Goal: Transaction & Acquisition: Purchase product/service

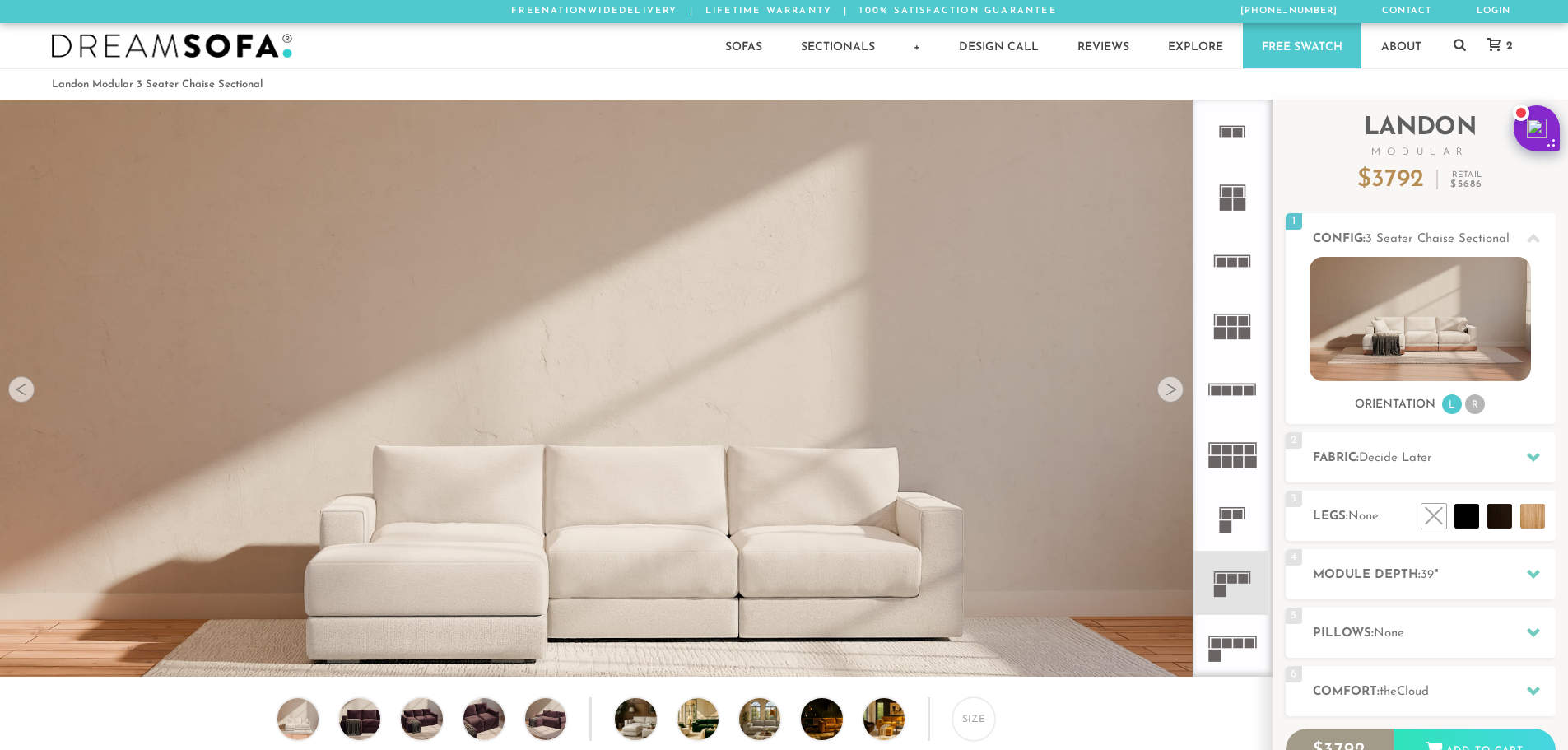
click at [1499, 566] on h2 "Module Depth: 39 "" at bounding box center [1434, 575] width 243 height 19
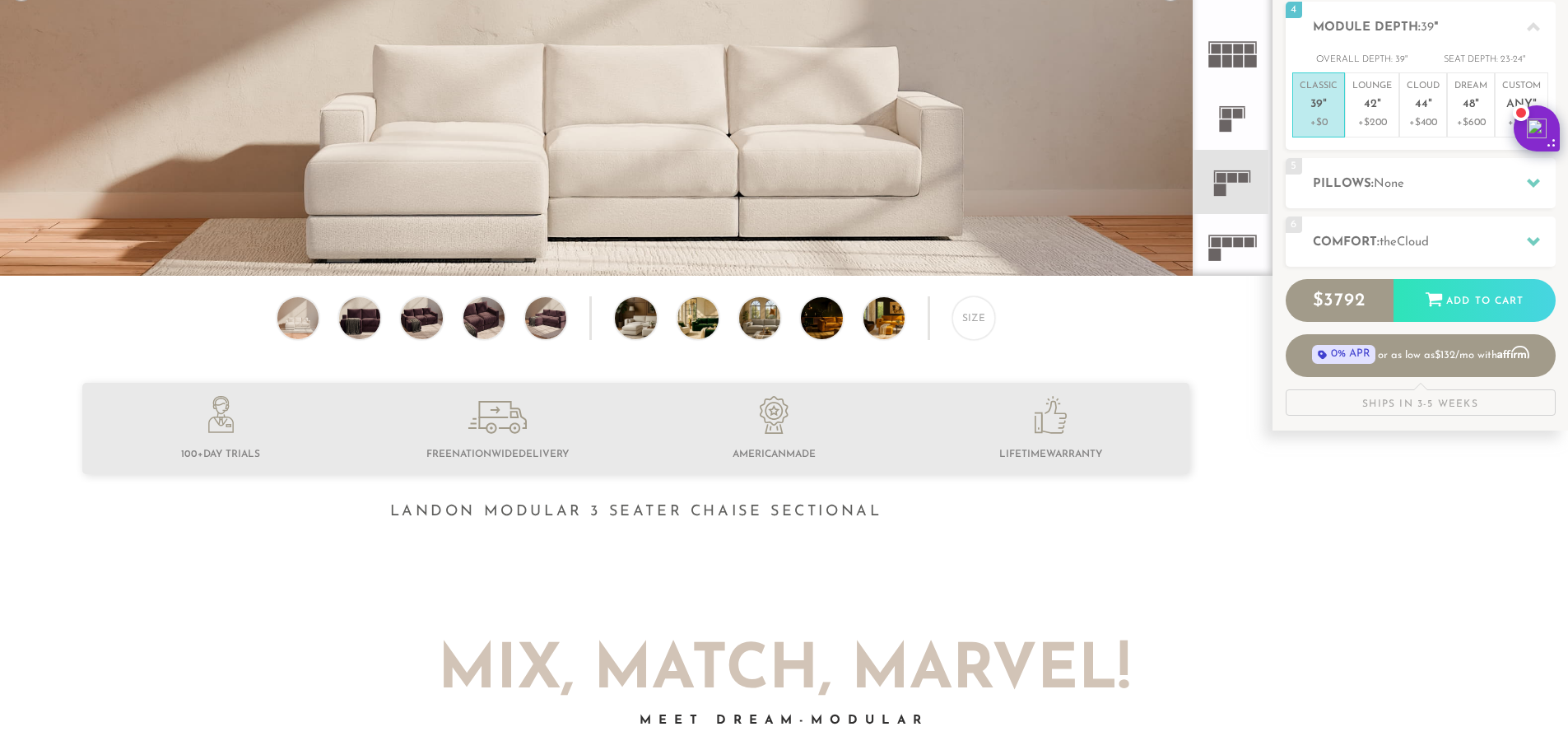
scroll to position [214, 0]
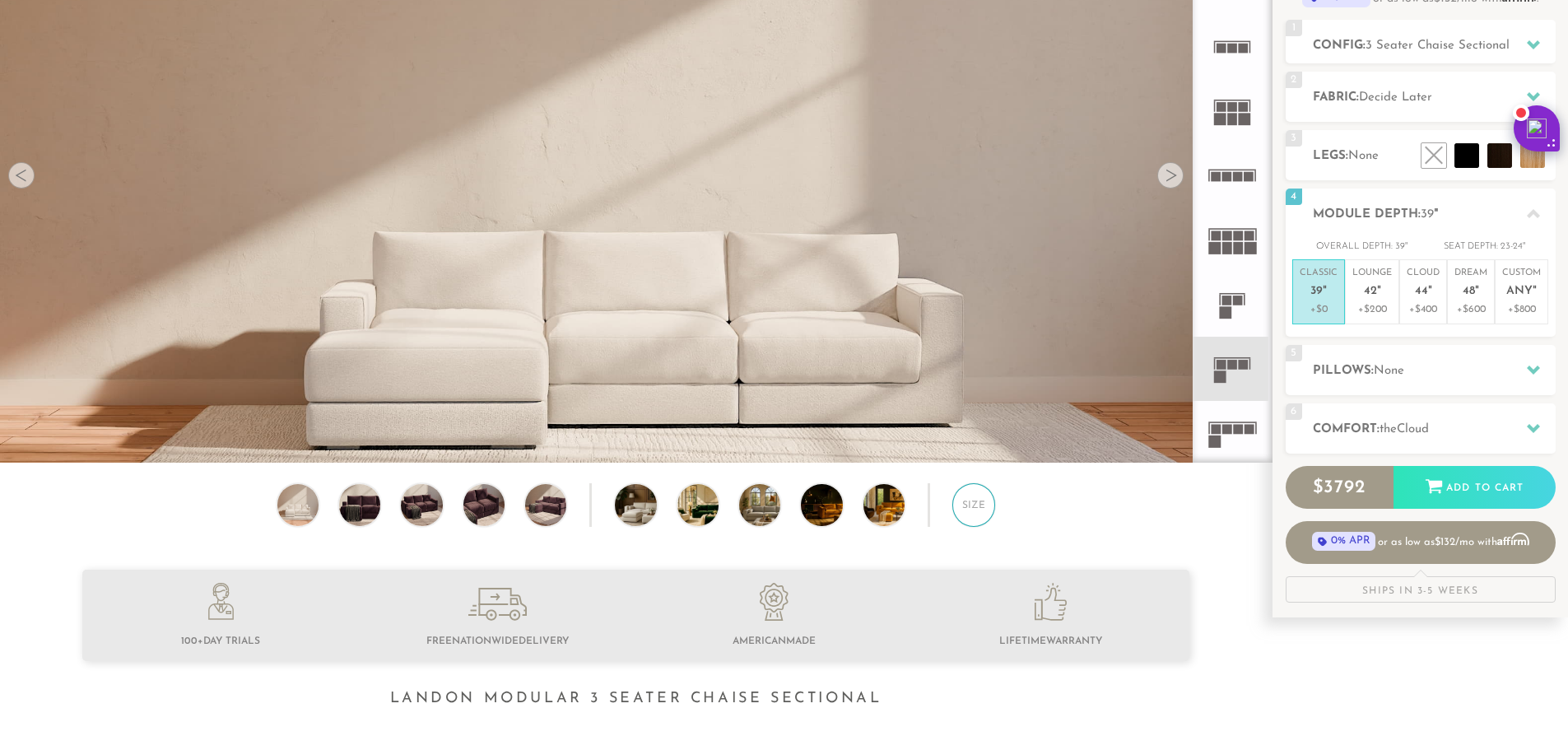
click at [984, 521] on div "Size" at bounding box center [973, 505] width 43 height 43
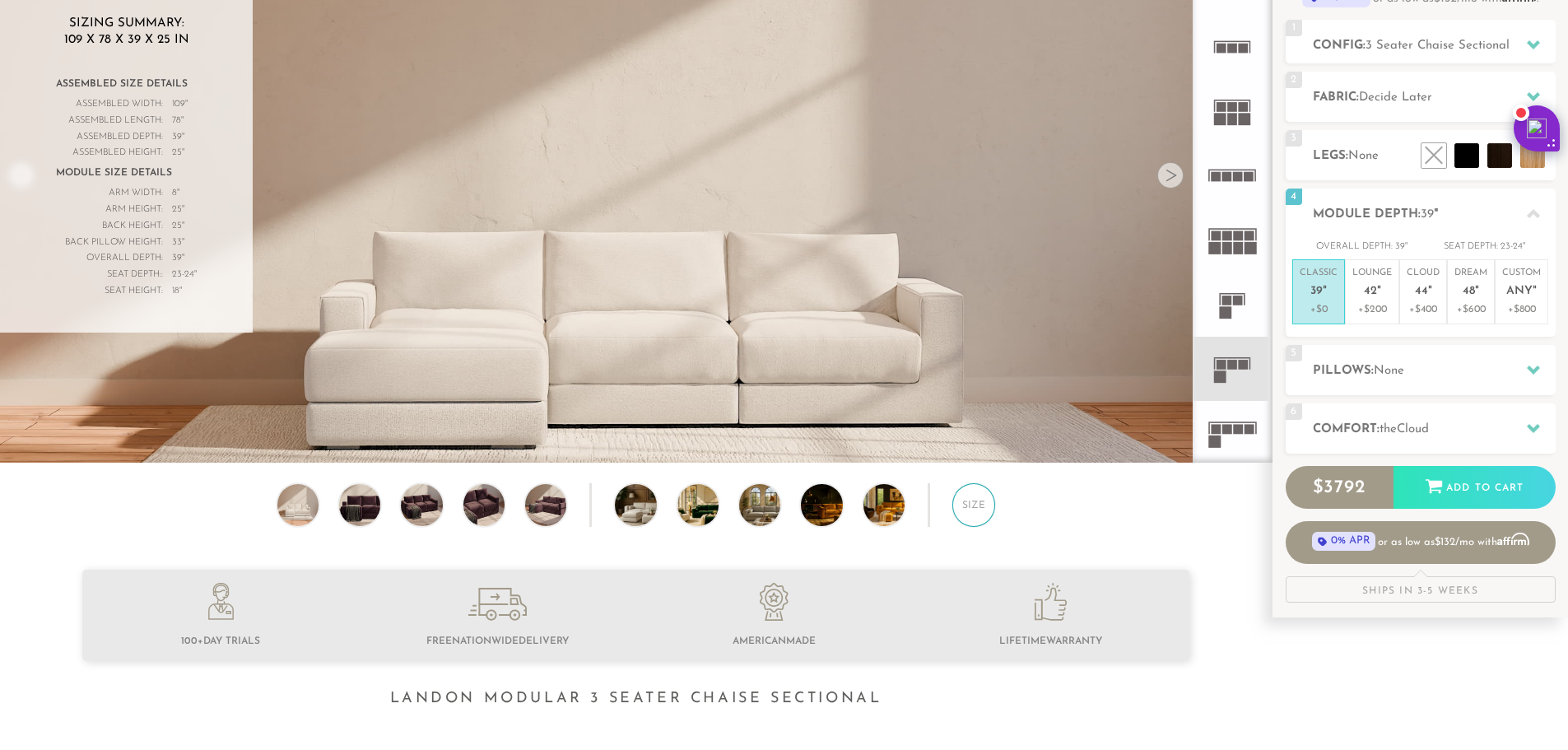
click at [984, 520] on div "Size" at bounding box center [973, 505] width 43 height 43
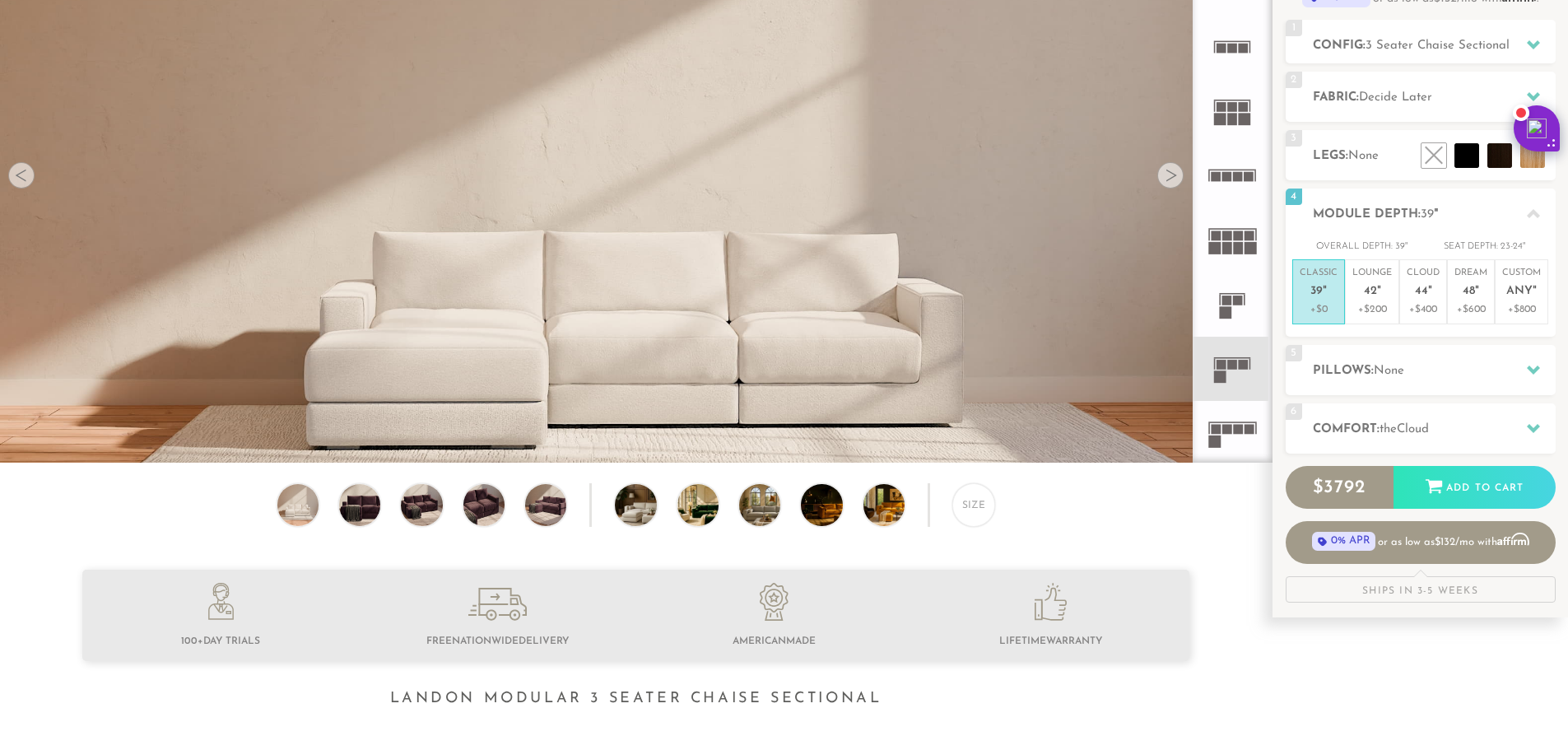
click at [1232, 302] on icon at bounding box center [1231, 304] width 64 height 64
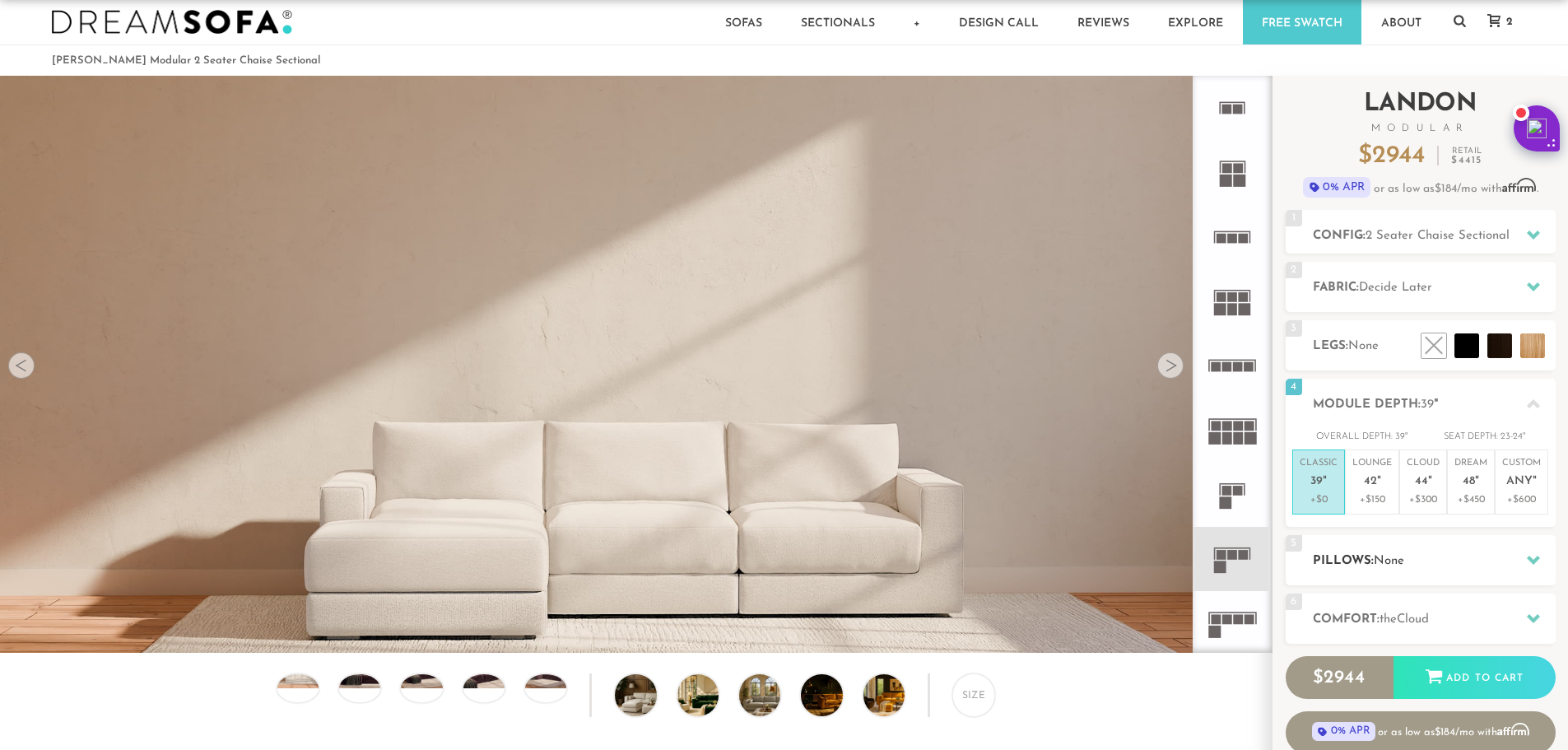
scroll to position [23, 0]
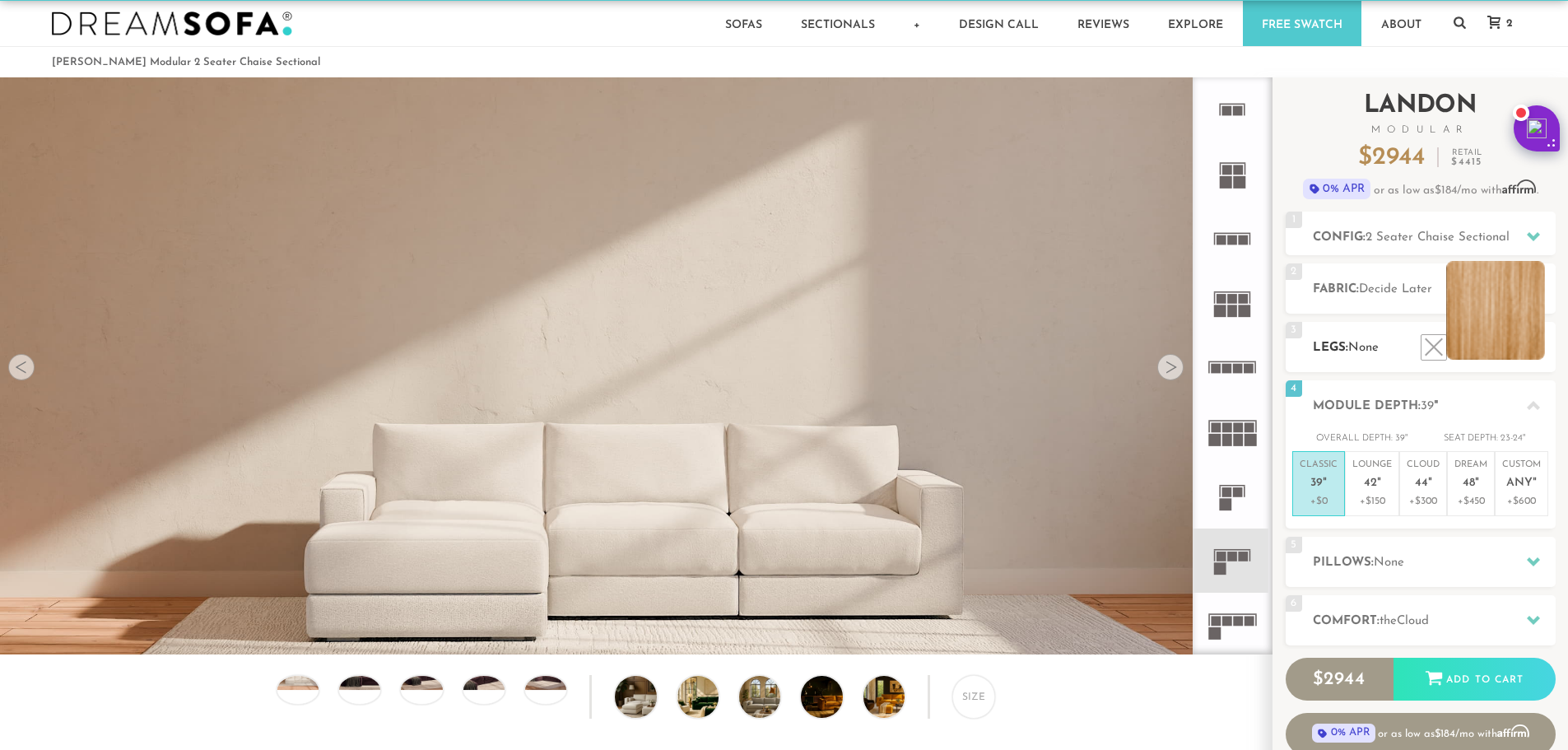
click at [1535, 351] on li at bounding box center [1495, 310] width 99 height 99
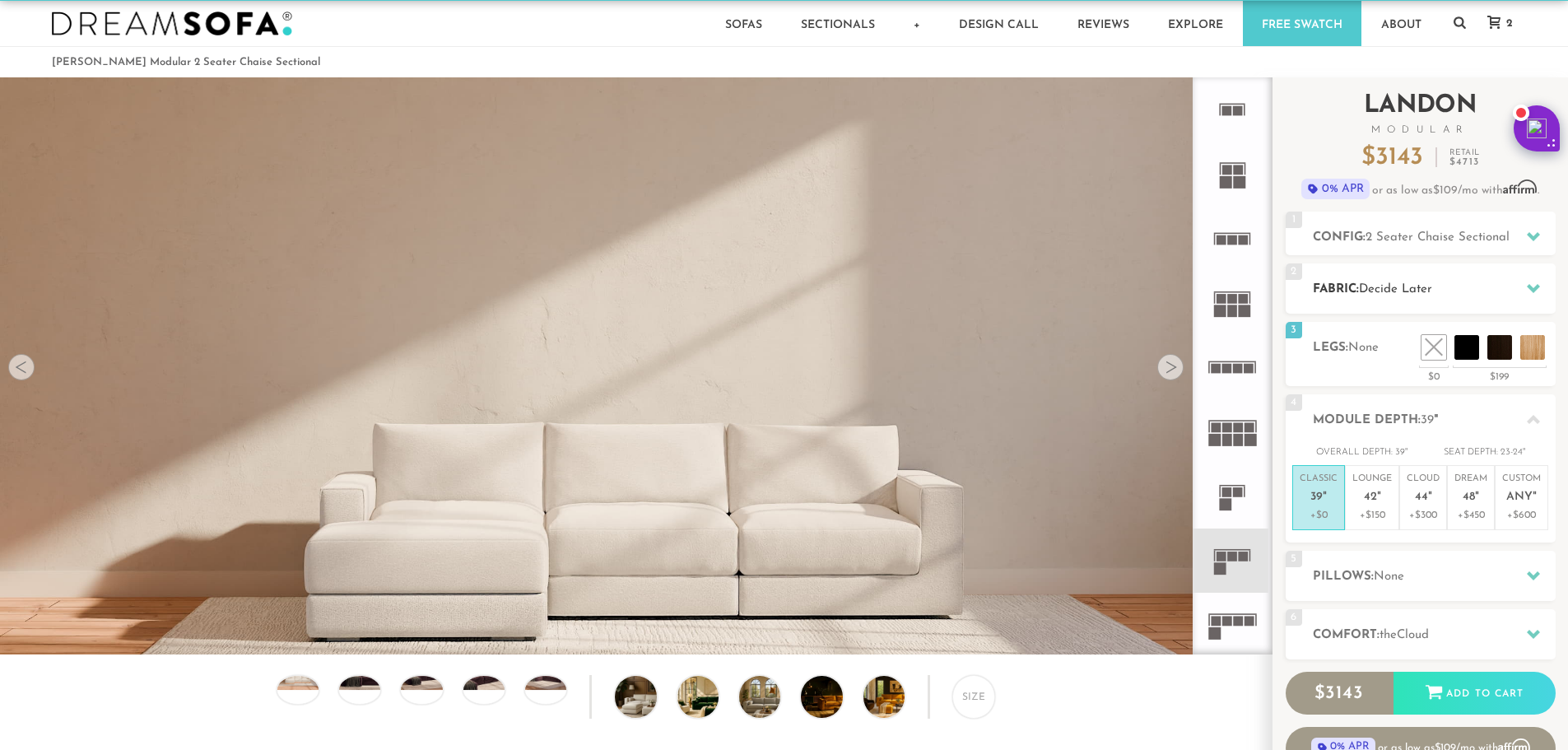
click at [1467, 287] on h2 "Fabric: Decide Later" at bounding box center [1434, 289] width 243 height 19
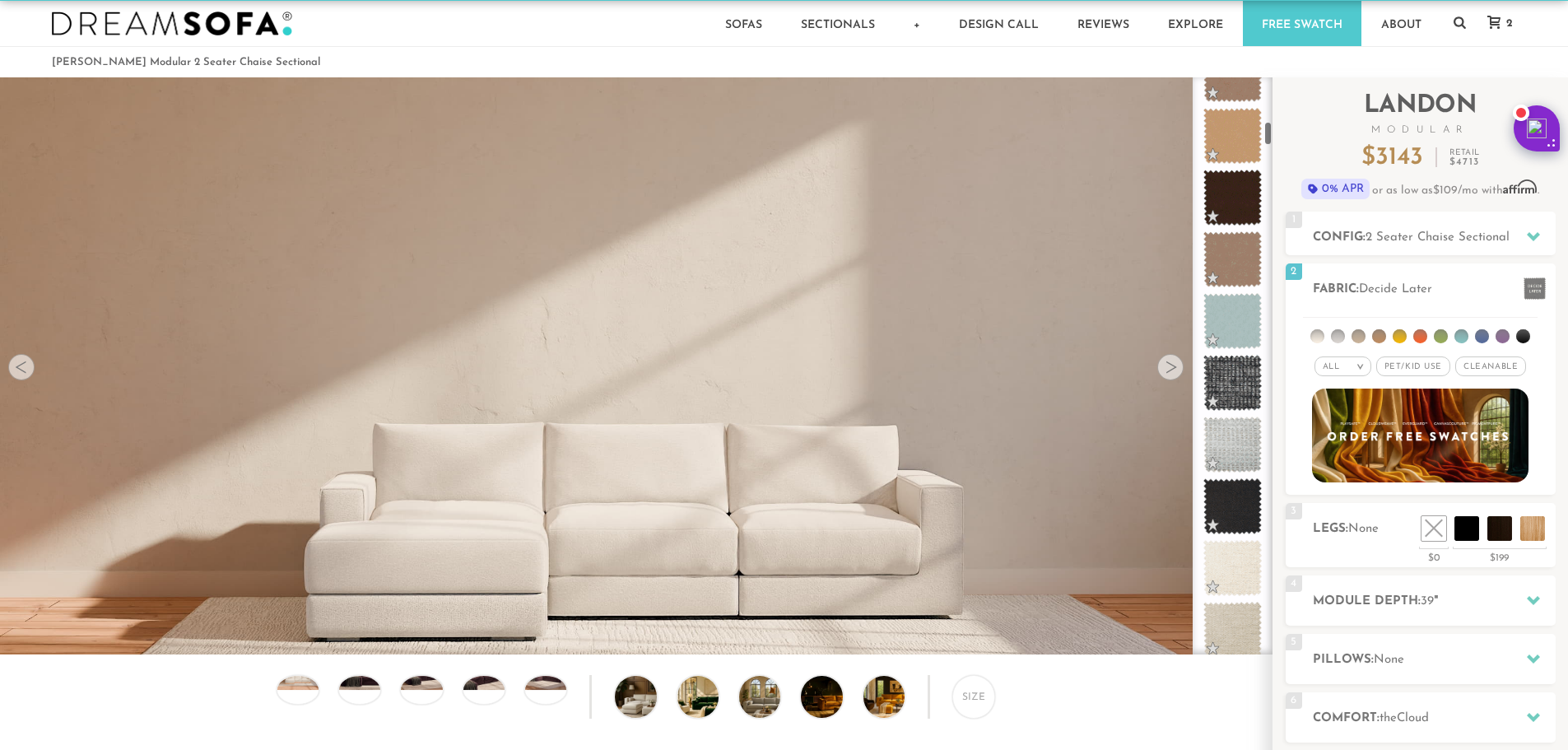
scroll to position [1047, 0]
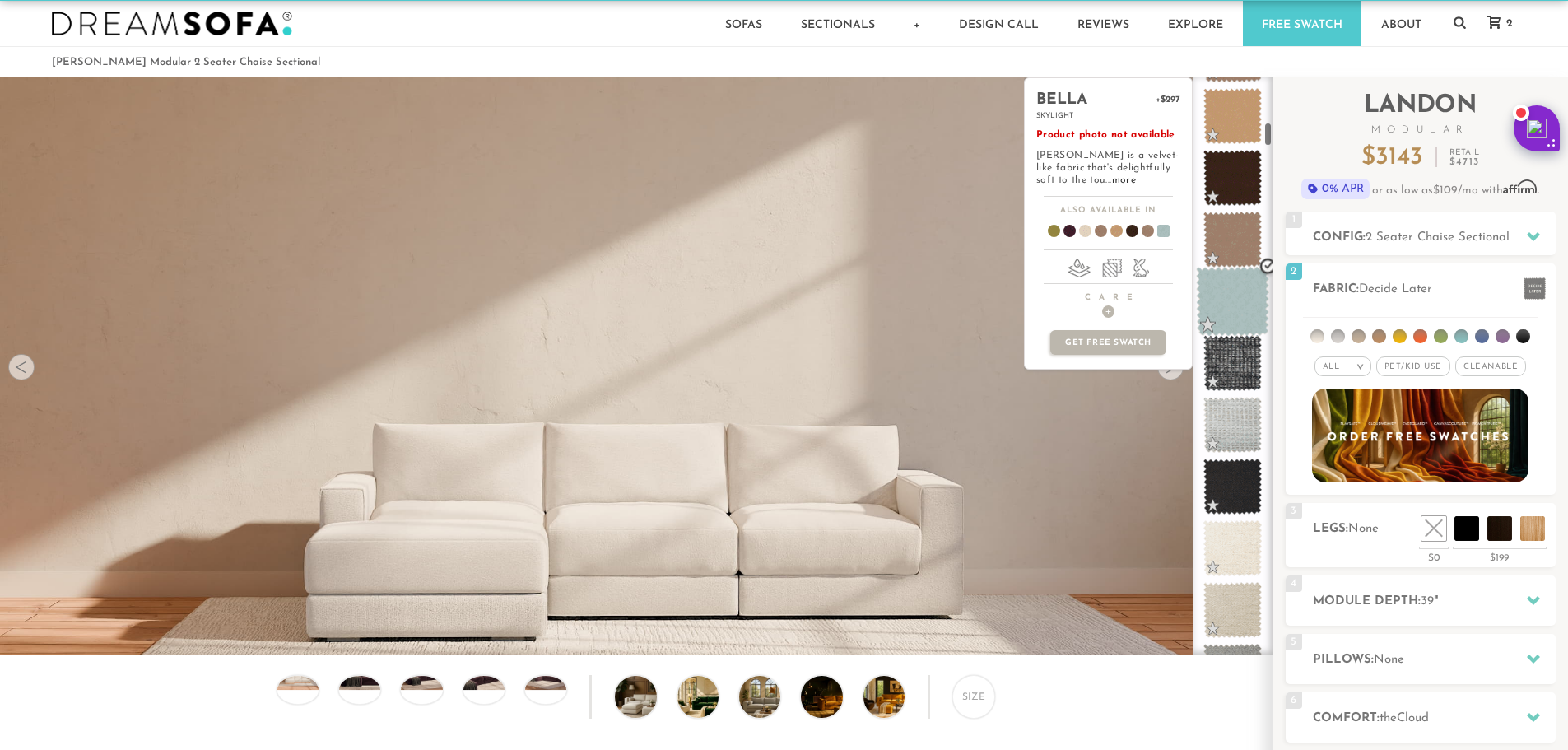
click at [1238, 314] on span at bounding box center [1232, 302] width 73 height 70
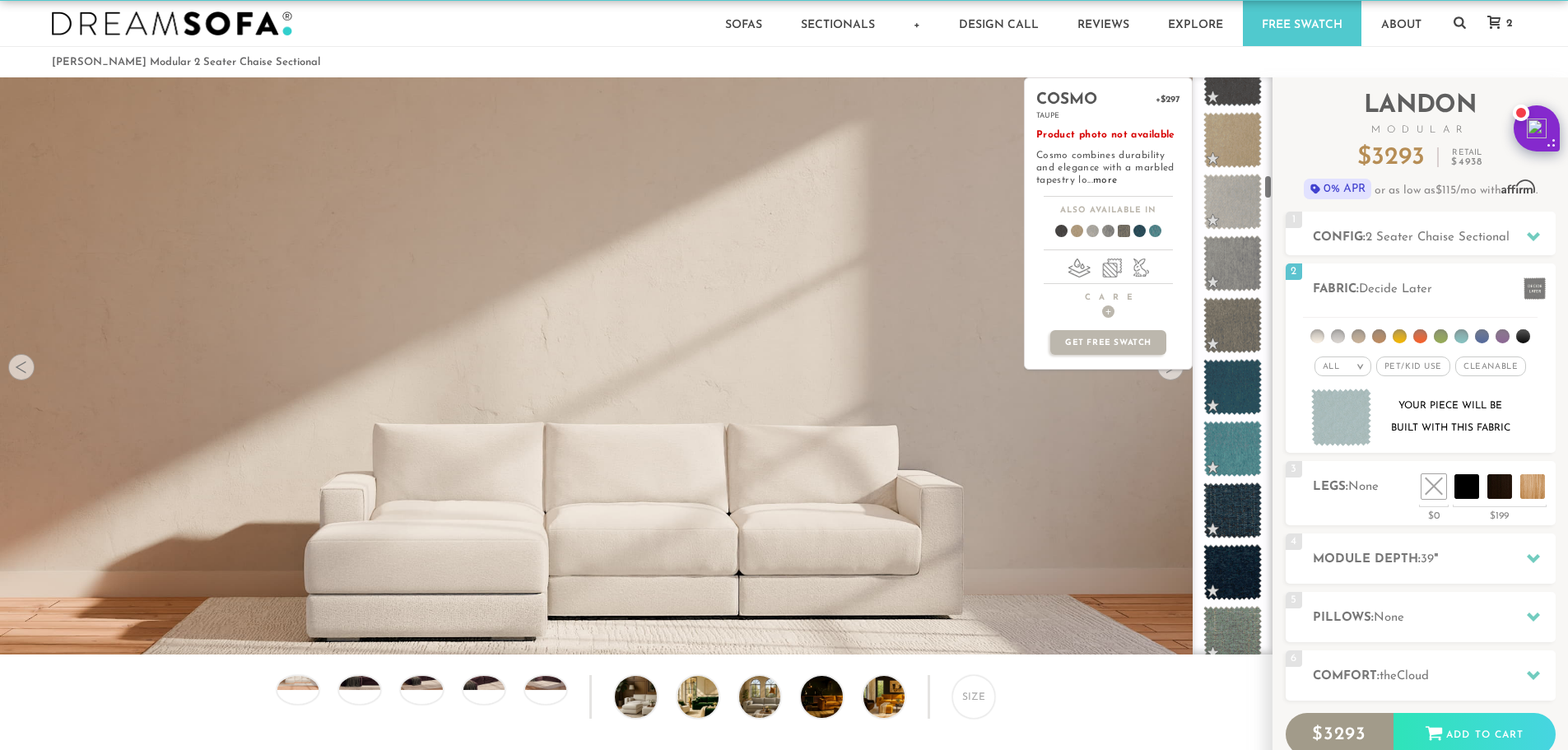
scroll to position [2259, 0]
click at [1248, 450] on span at bounding box center [1232, 448] width 73 height 70
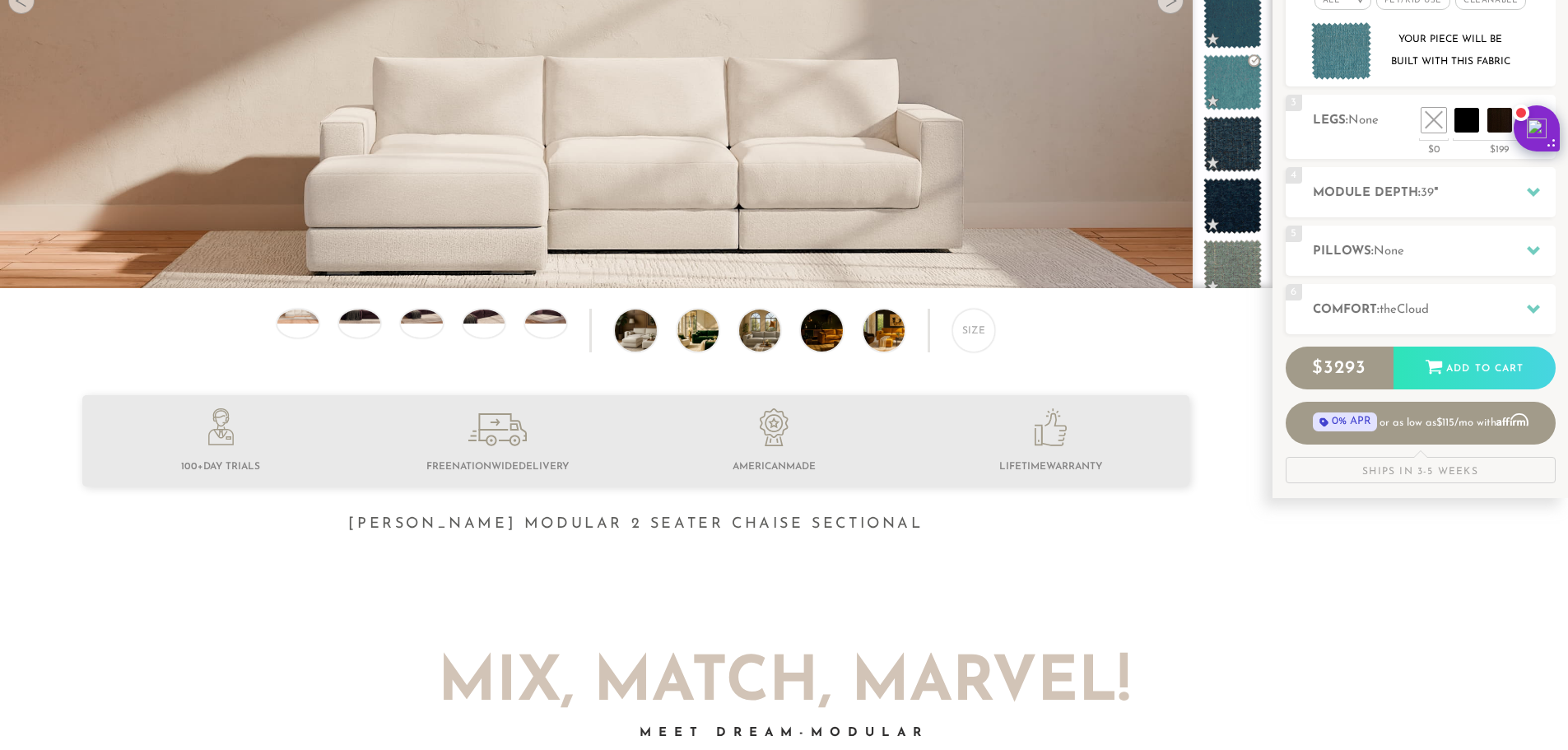
scroll to position [393, 0]
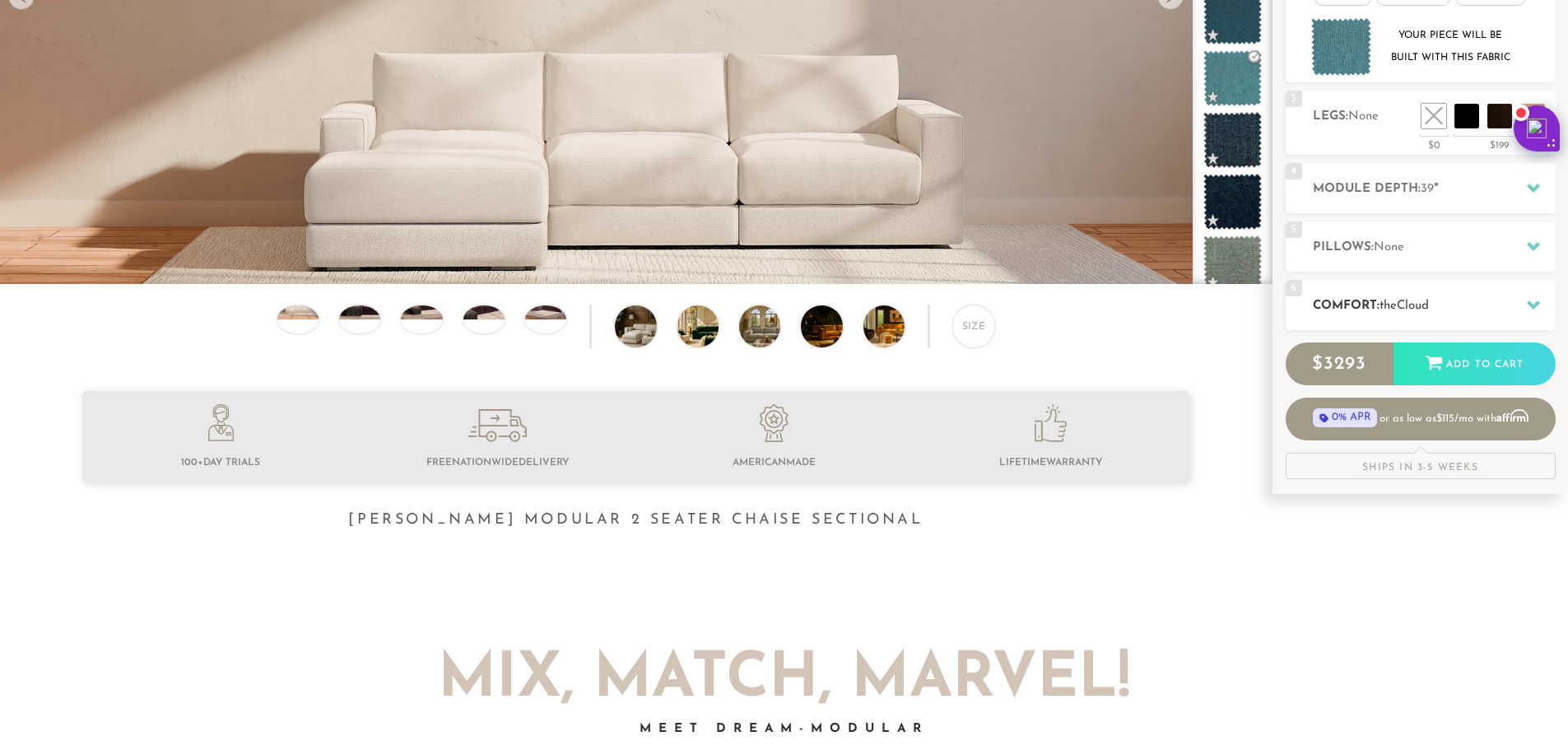
click at [1443, 290] on div "6 Comfort: the Cloud soft" at bounding box center [1420, 304] width 270 height 50
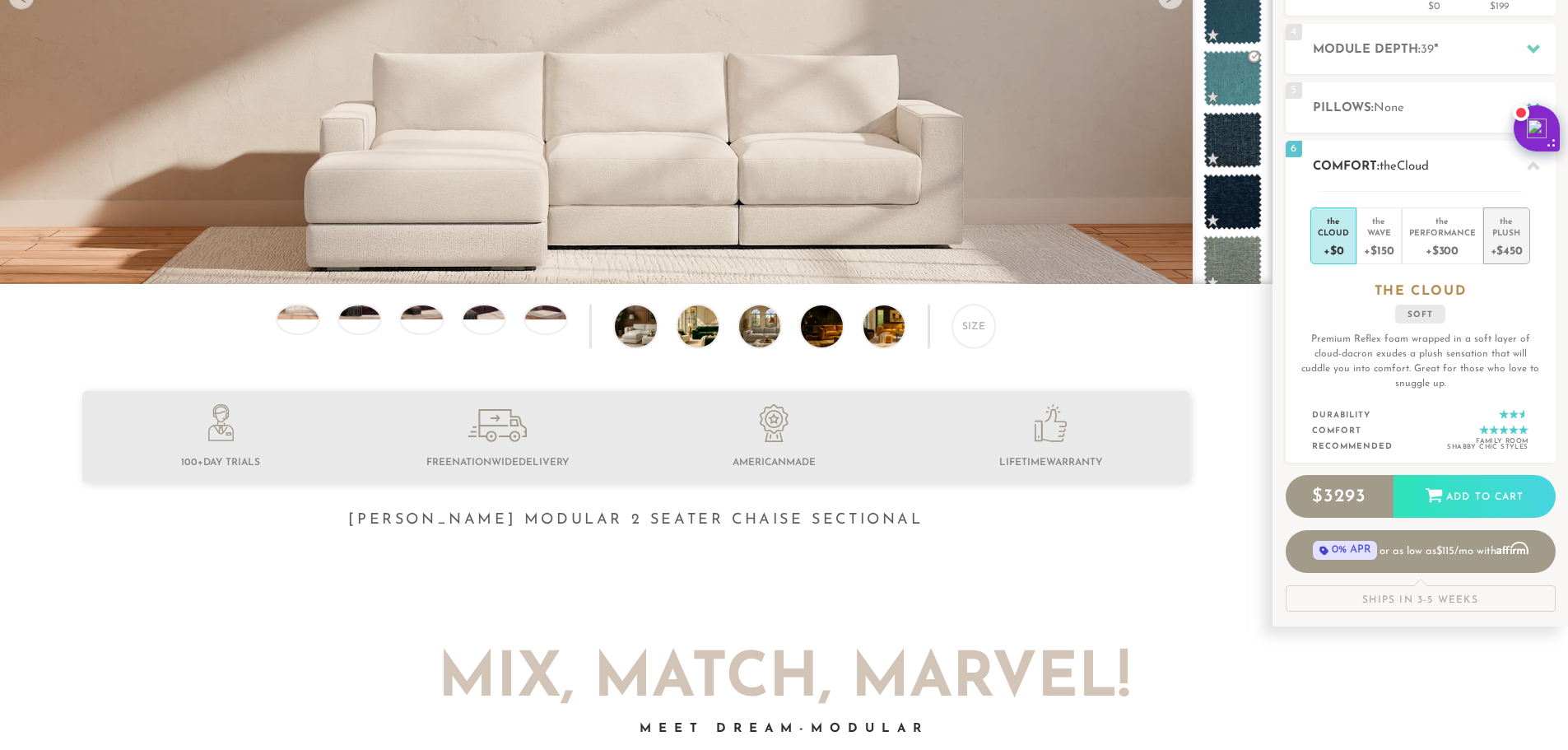
click at [1515, 251] on div "+$450" at bounding box center [1506, 250] width 32 height 24
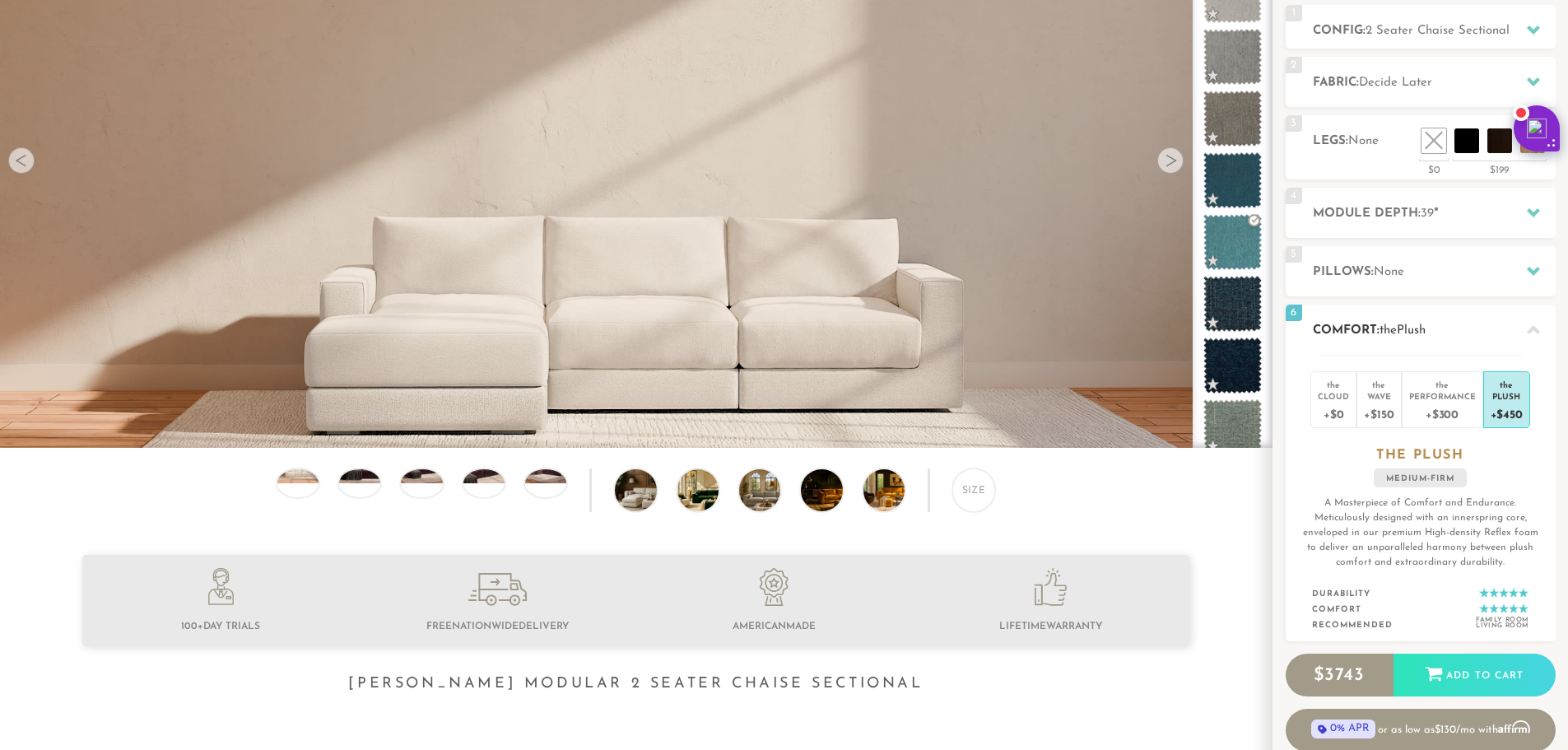
scroll to position [224, 0]
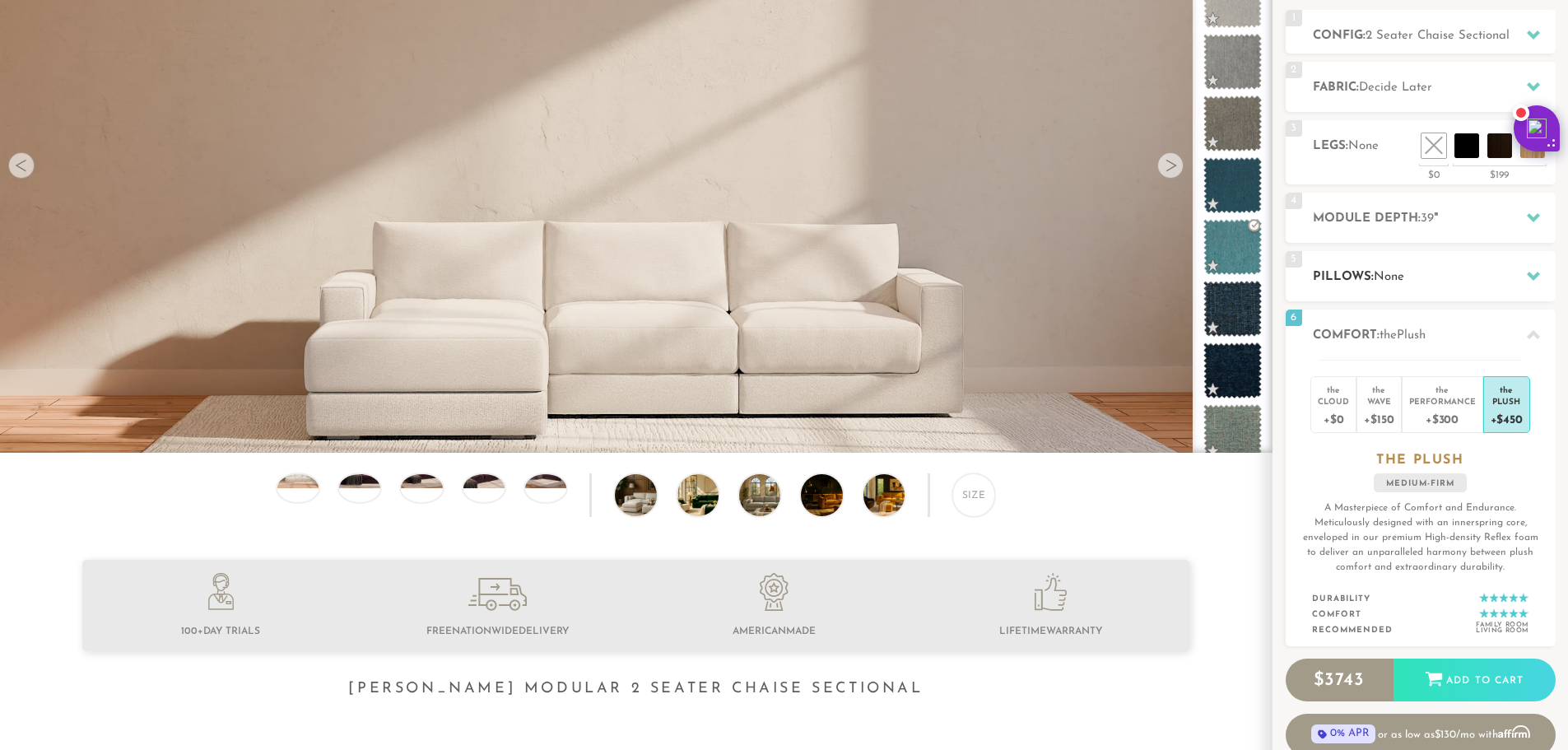
click at [1510, 283] on h2 "Pillows: None" at bounding box center [1434, 276] width 243 height 19
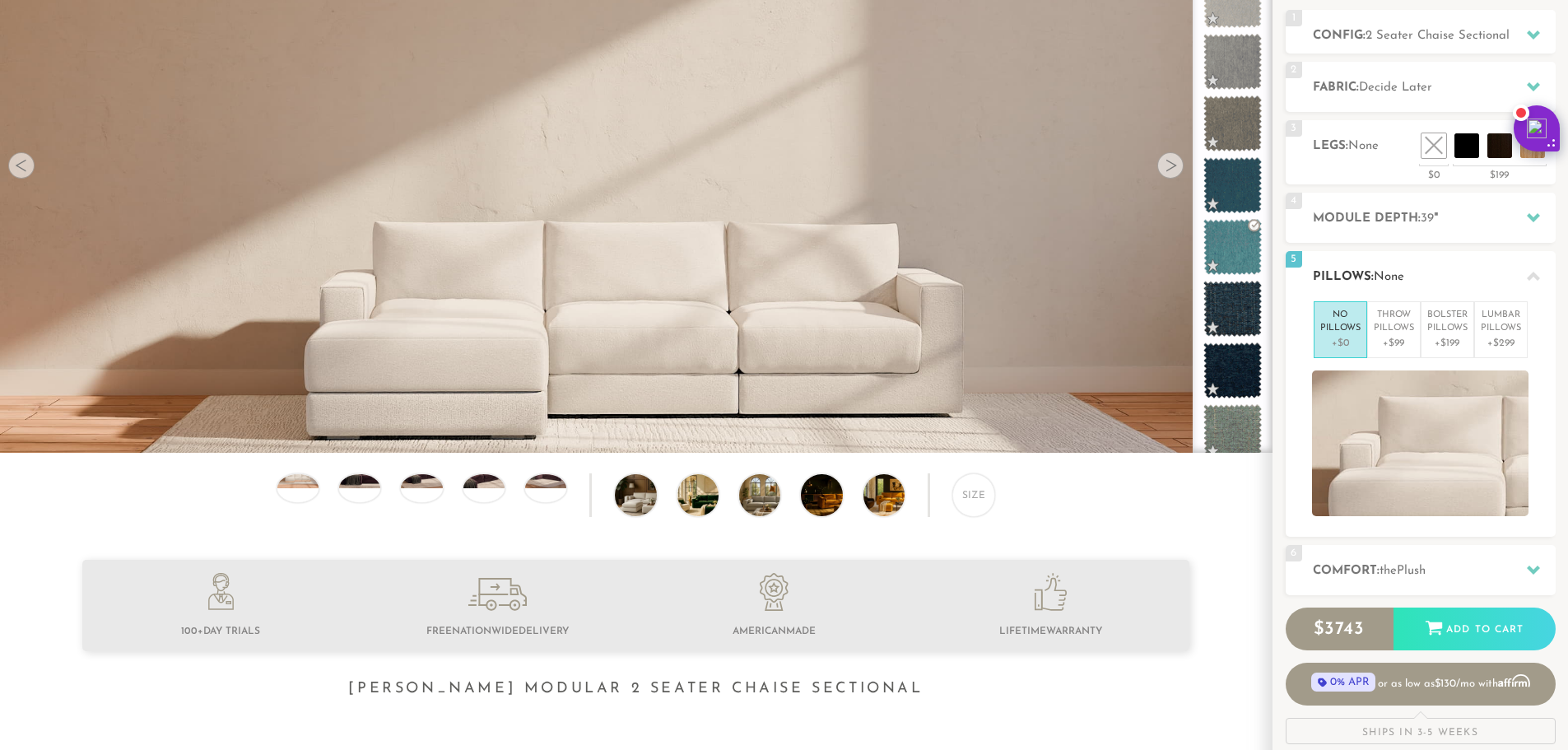
click at [1510, 283] on h2 "Pillows: None" at bounding box center [1434, 276] width 243 height 19
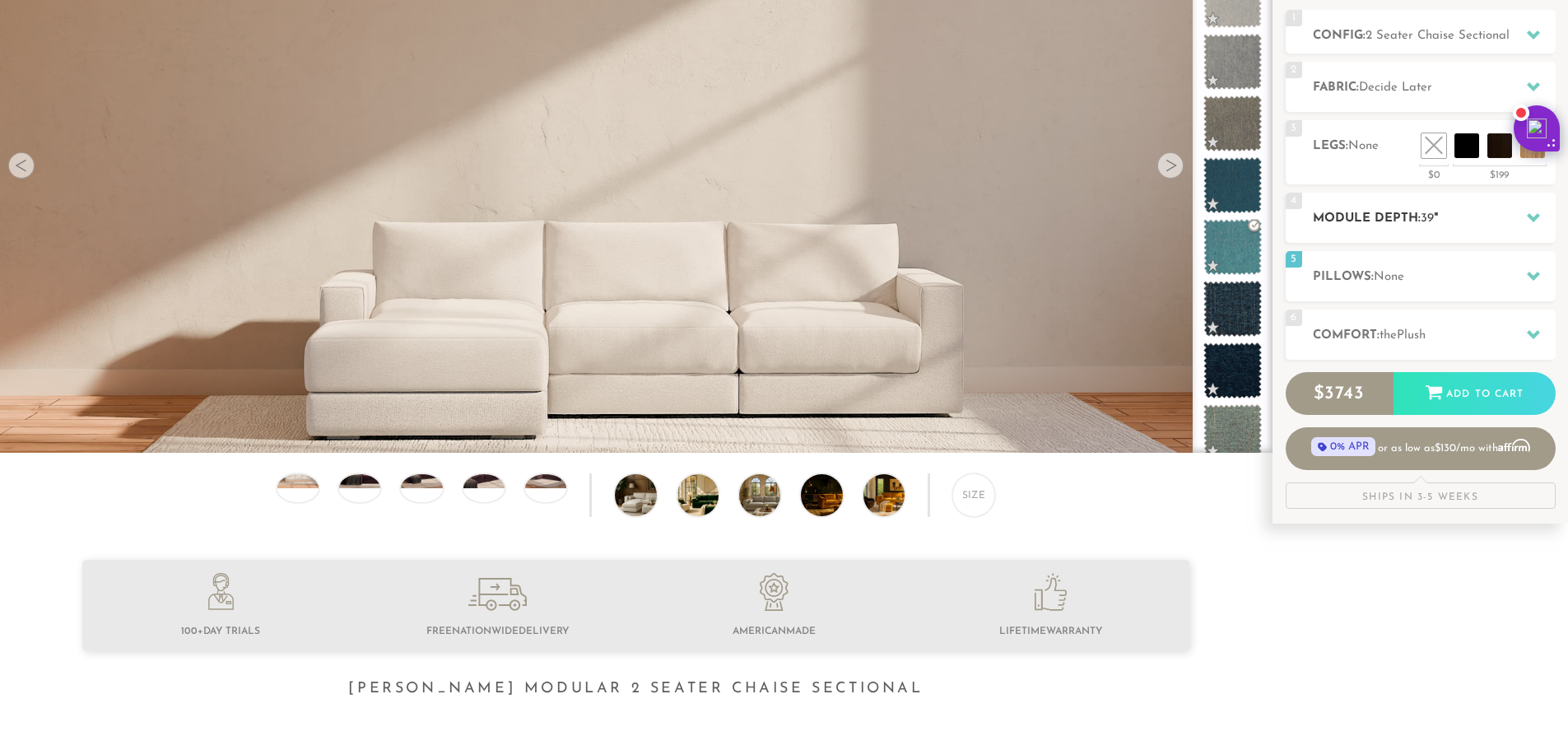
click at [1512, 232] on div "4 Module Depth: 39 "" at bounding box center [1420, 217] width 270 height 50
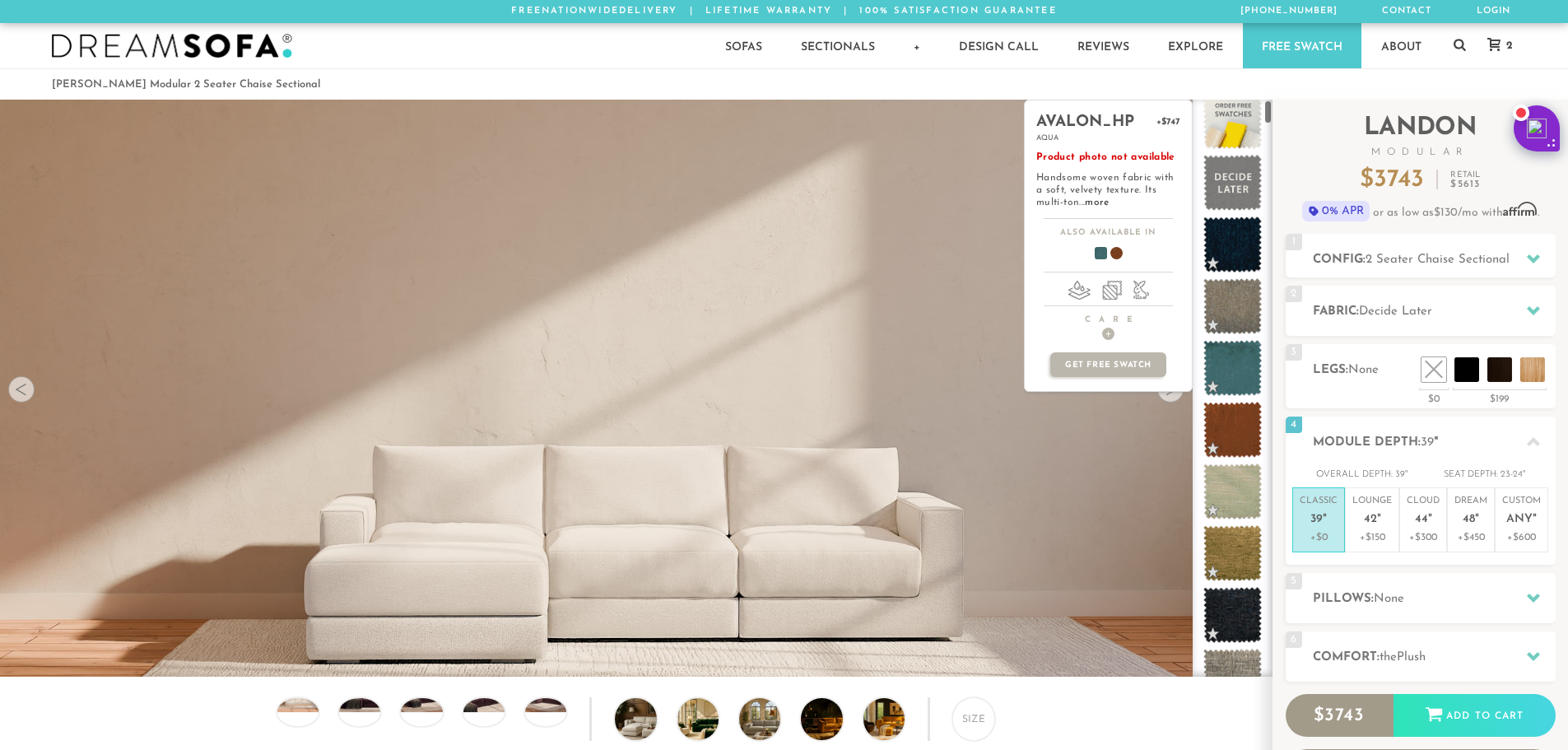
scroll to position [0, 0]
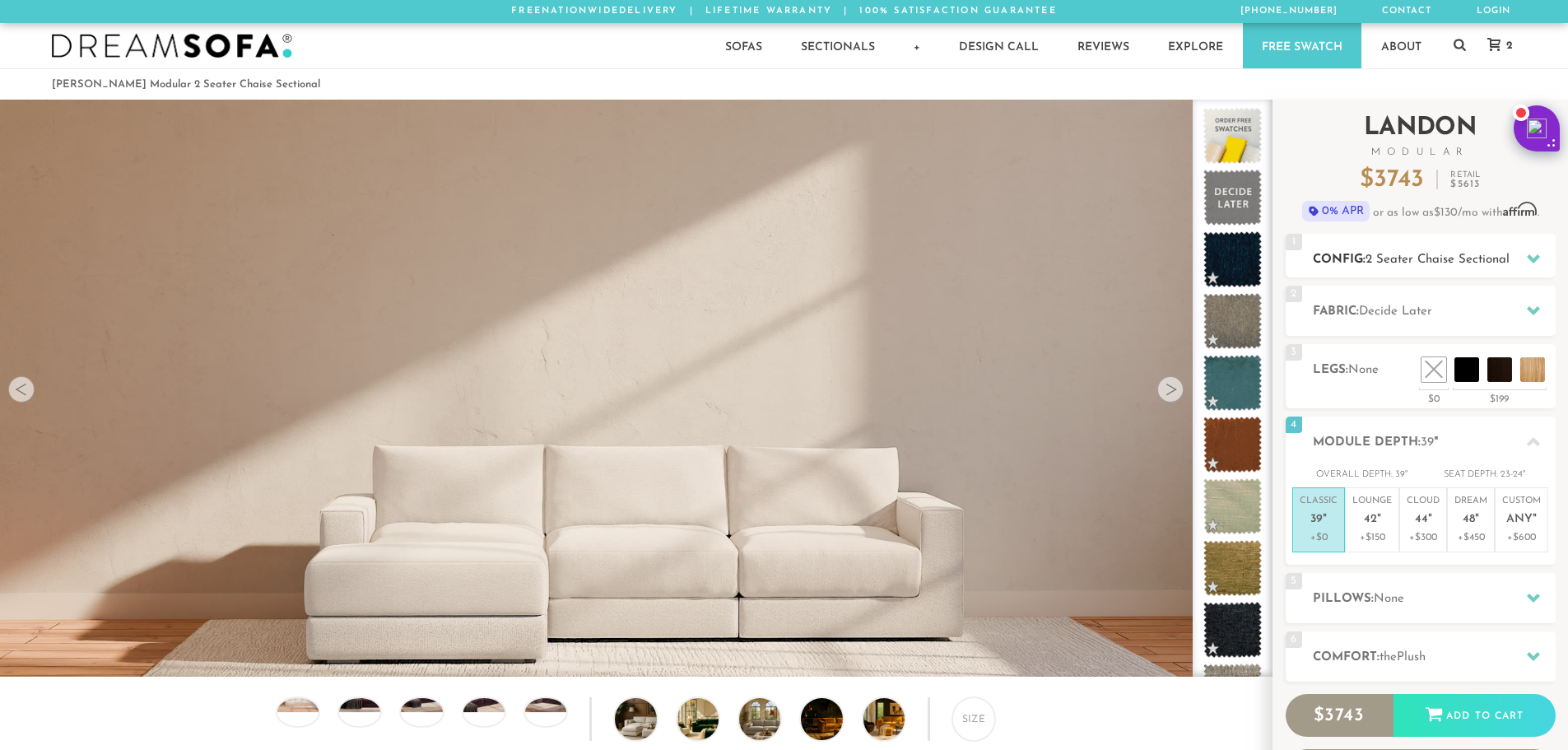
click at [1547, 254] on div at bounding box center [1534, 258] width 34 height 34
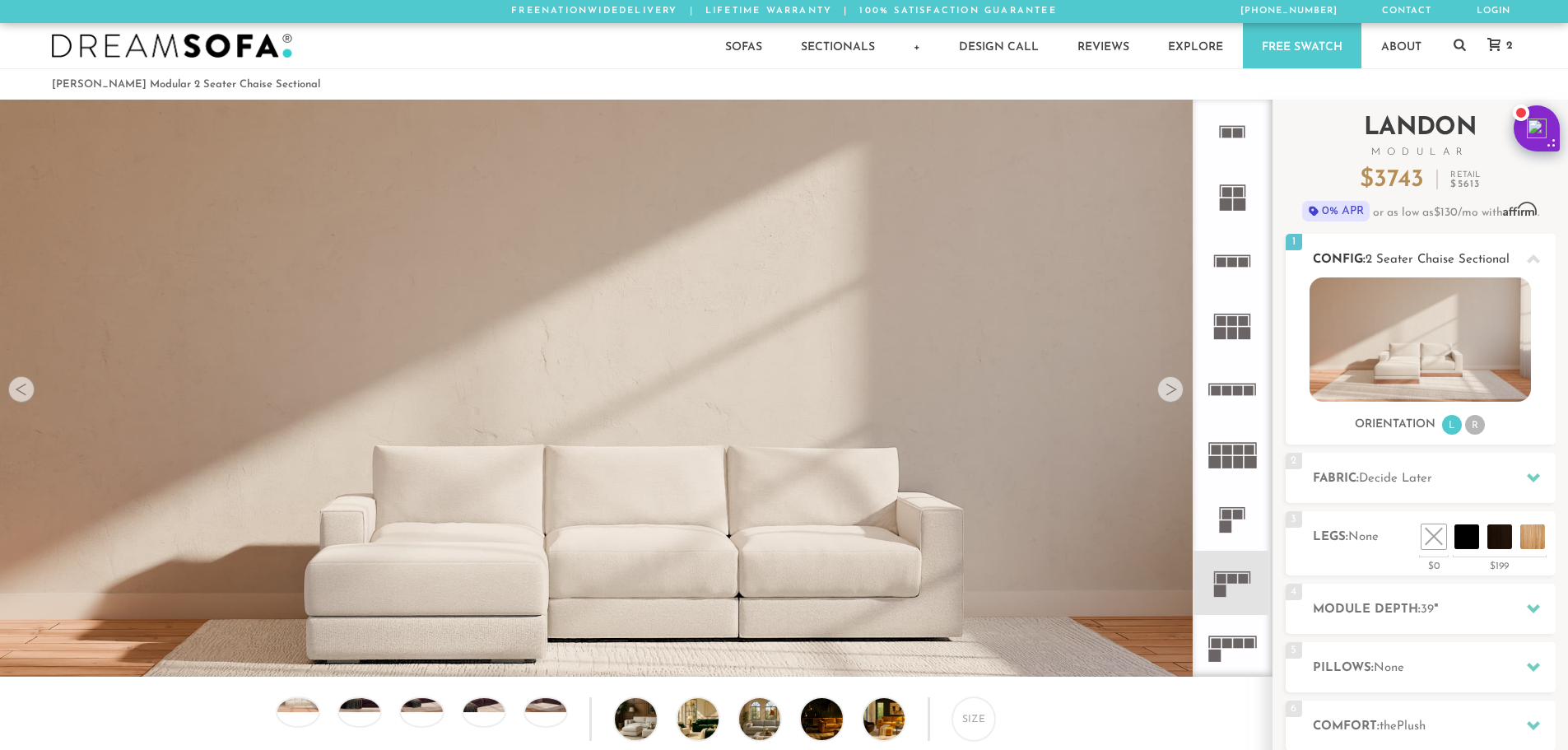
click at [1533, 254] on icon at bounding box center [1533, 259] width 14 height 14
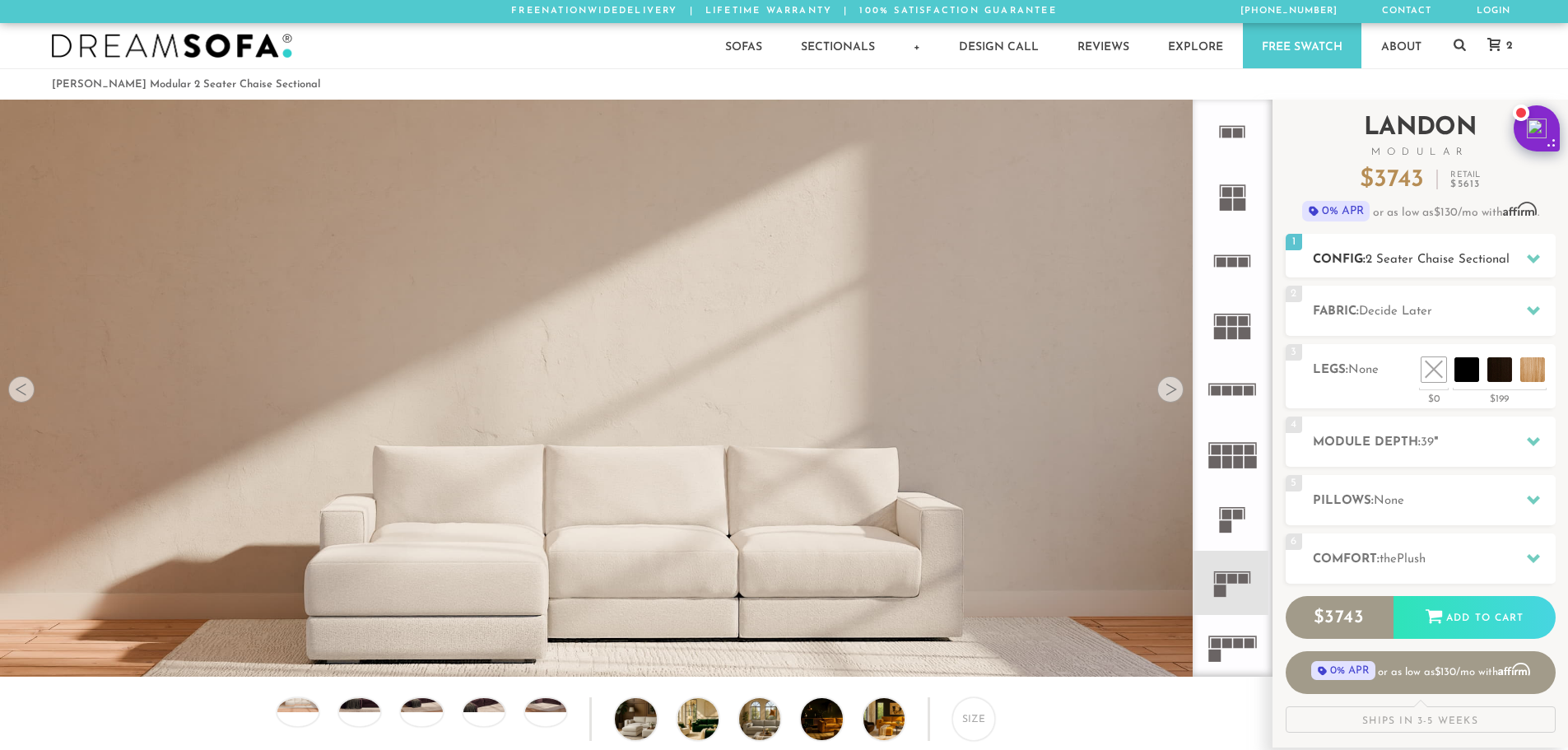
click at [1533, 254] on icon at bounding box center [1533, 258] width 14 height 14
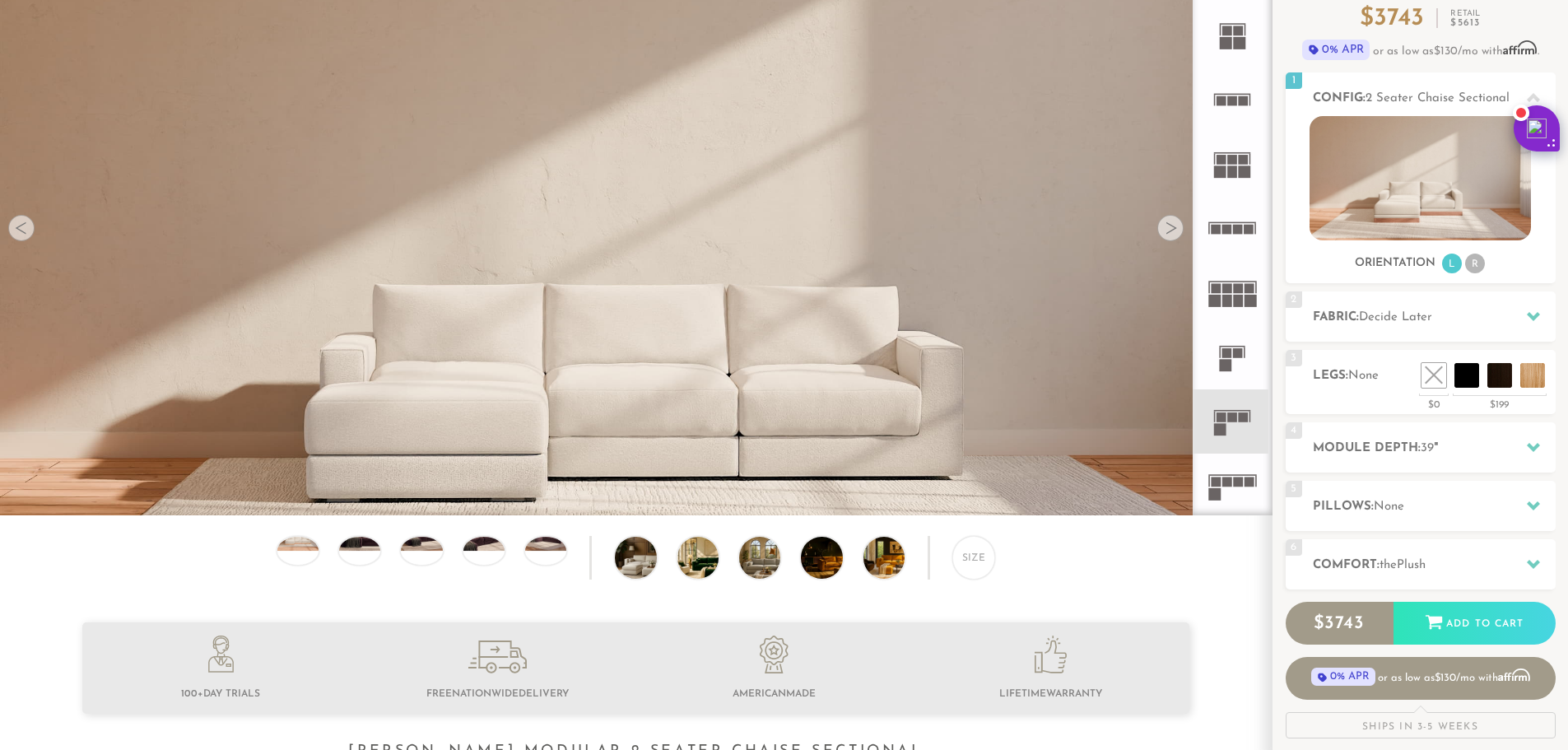
scroll to position [159, 0]
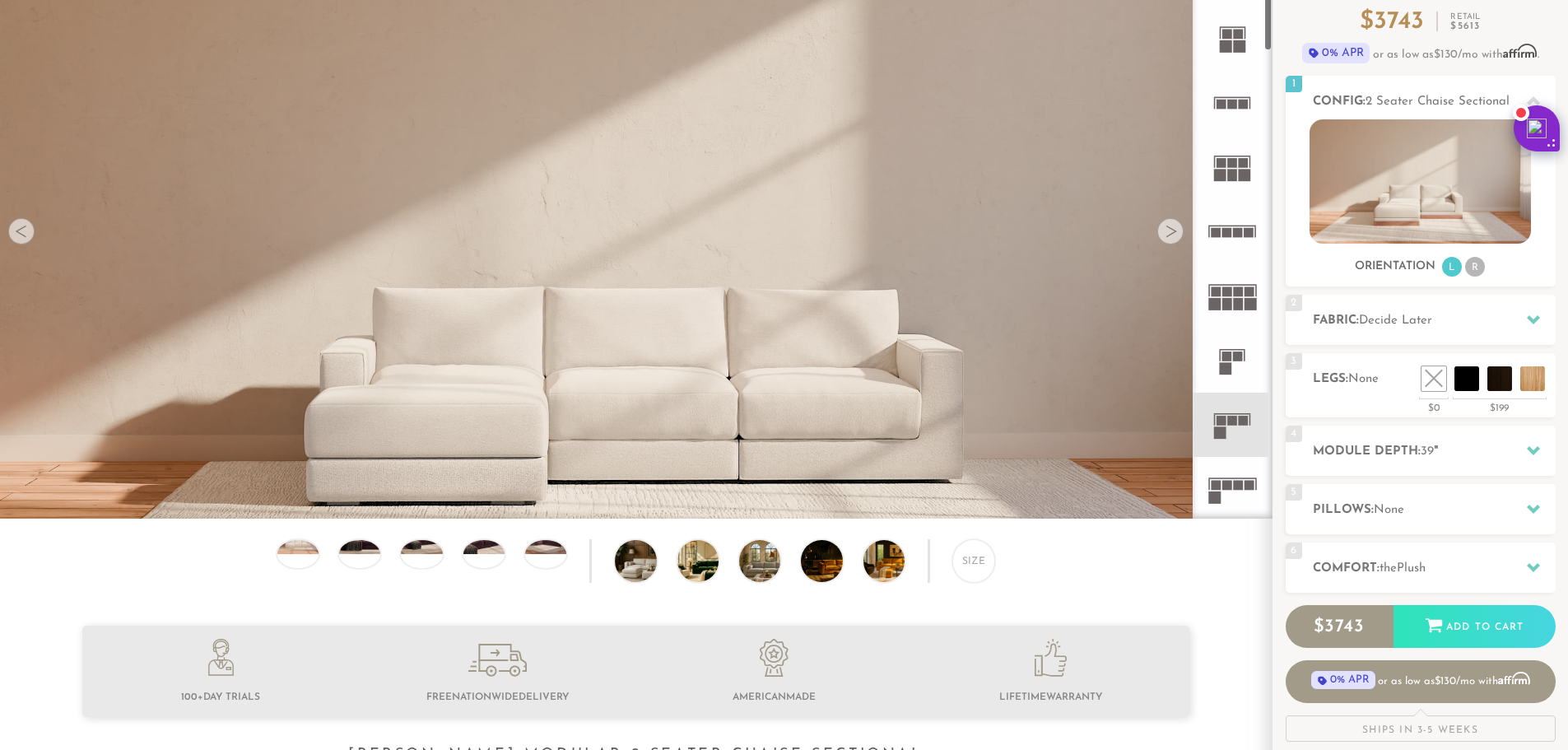
click at [1238, 431] on icon at bounding box center [1231, 425] width 64 height 64
click at [1238, 428] on icon at bounding box center [1231, 425] width 64 height 64
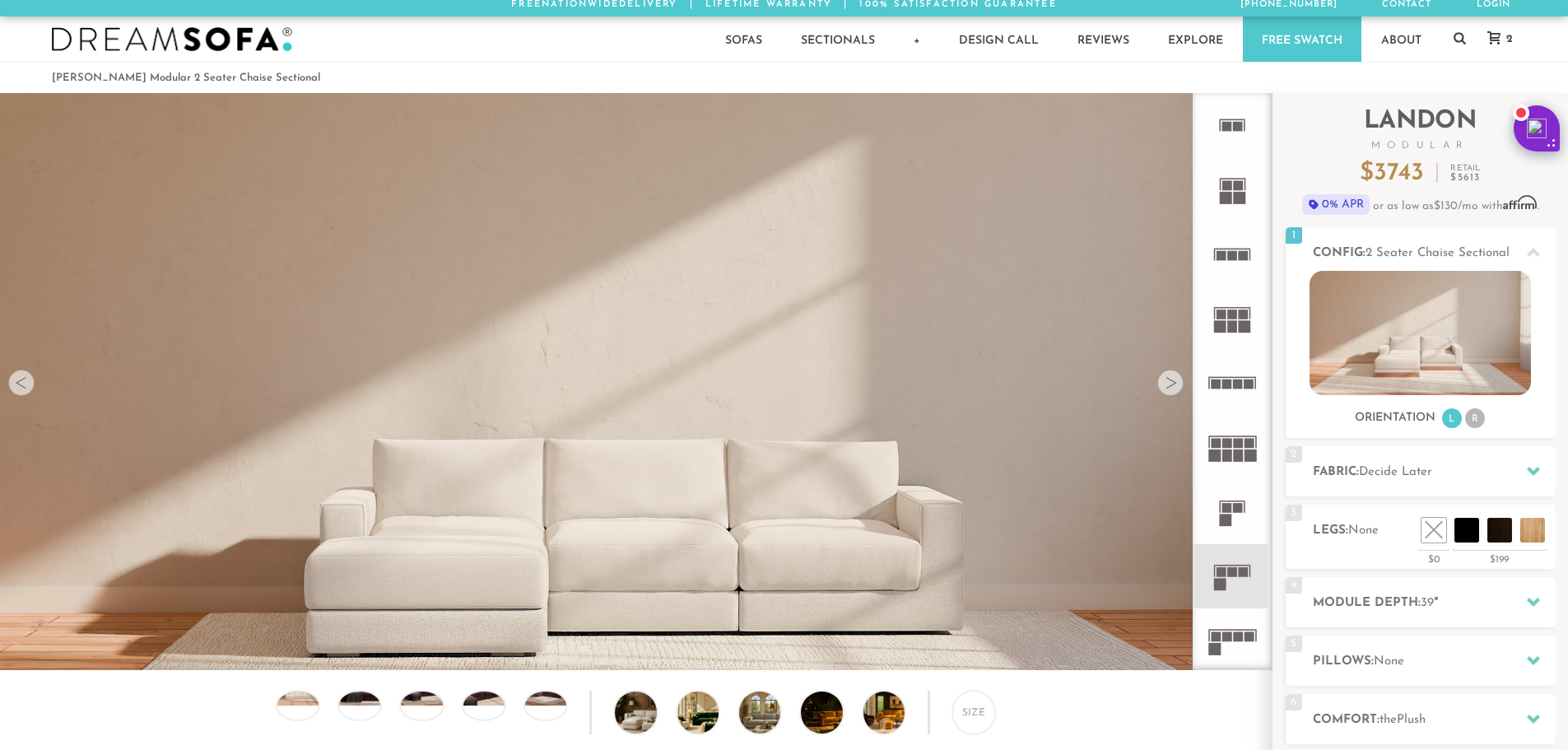
scroll to position [0, 0]
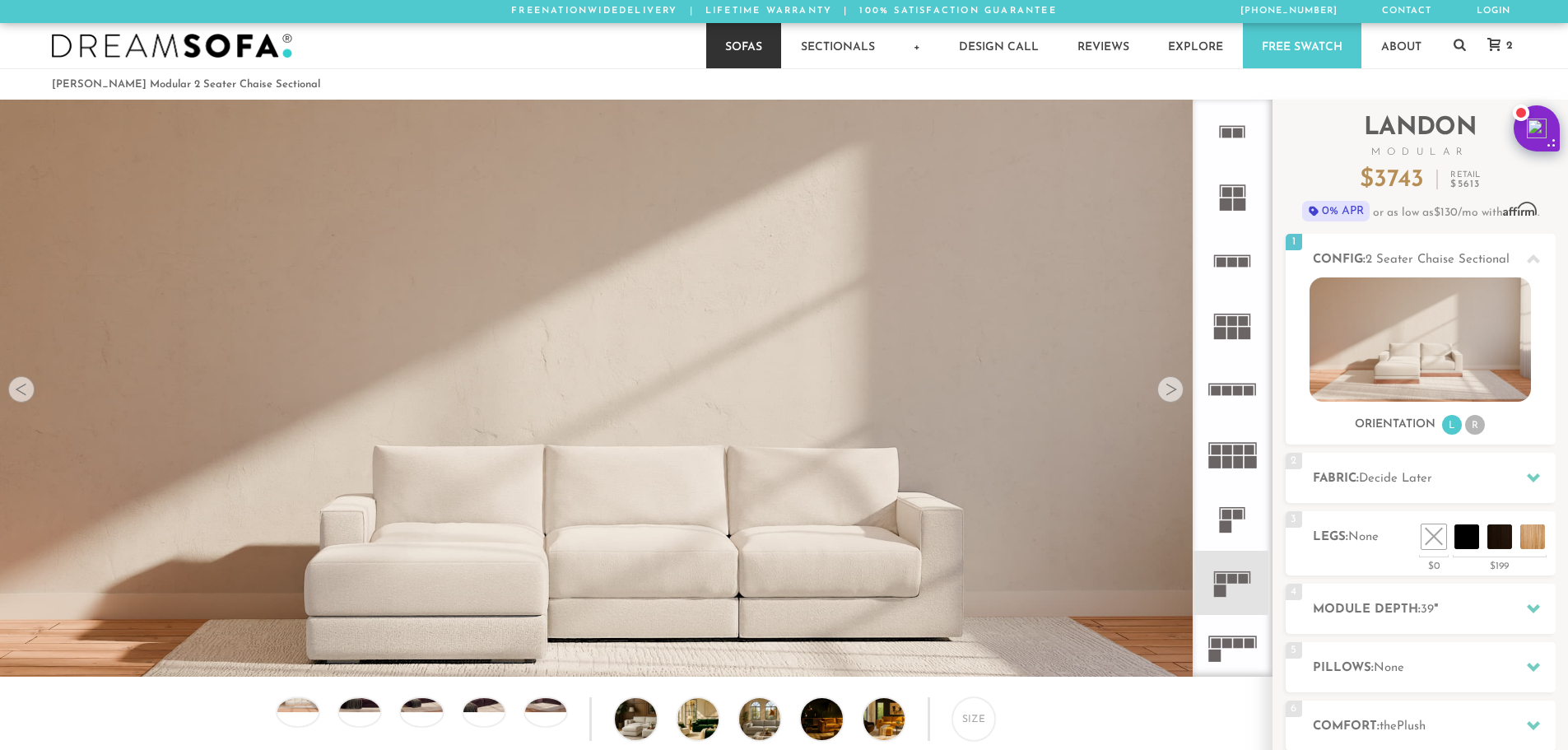
click at [755, 44] on link "Sofas" at bounding box center [743, 45] width 75 height 45
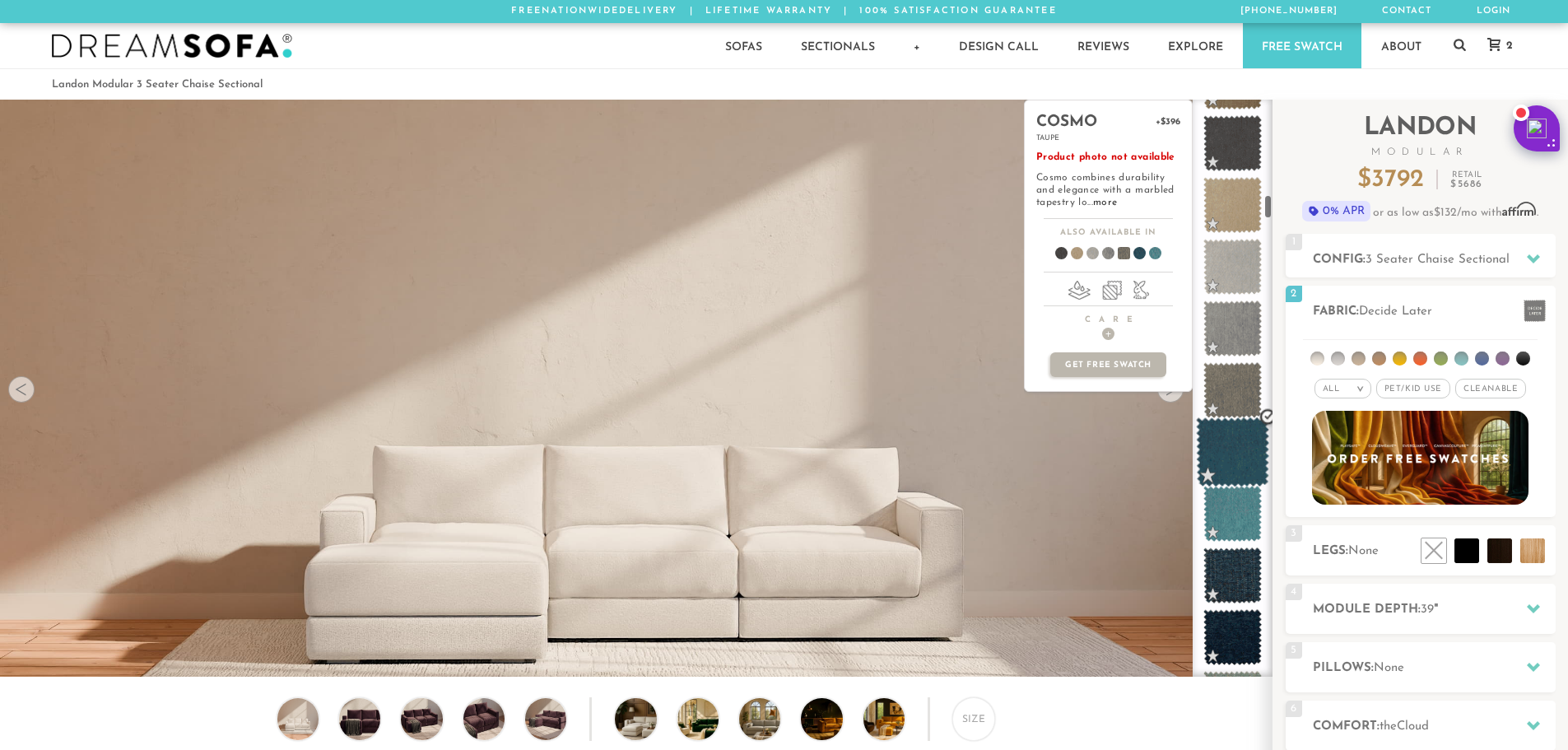
scroll to position [2205, 0]
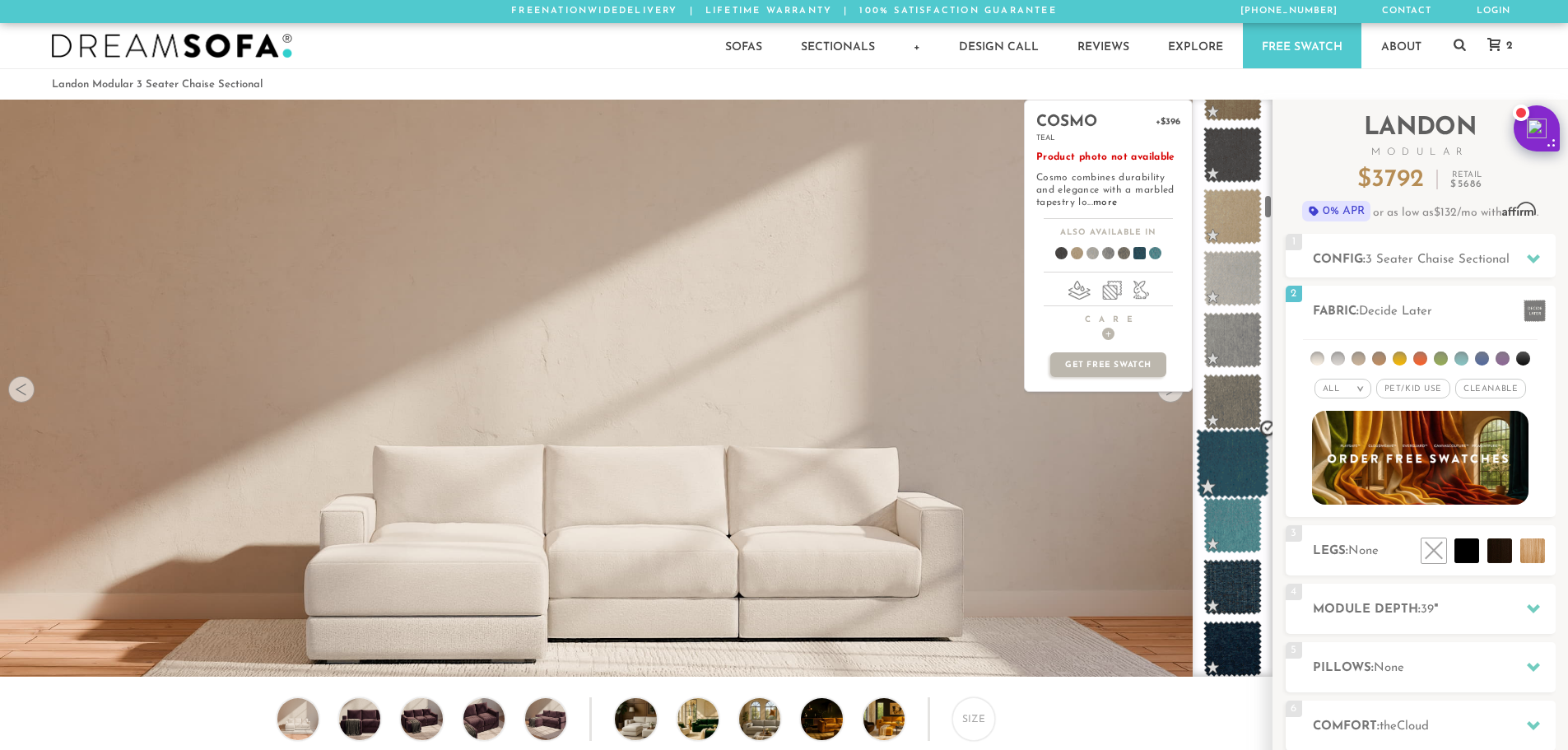
click at [1225, 450] on span at bounding box center [1232, 464] width 73 height 70
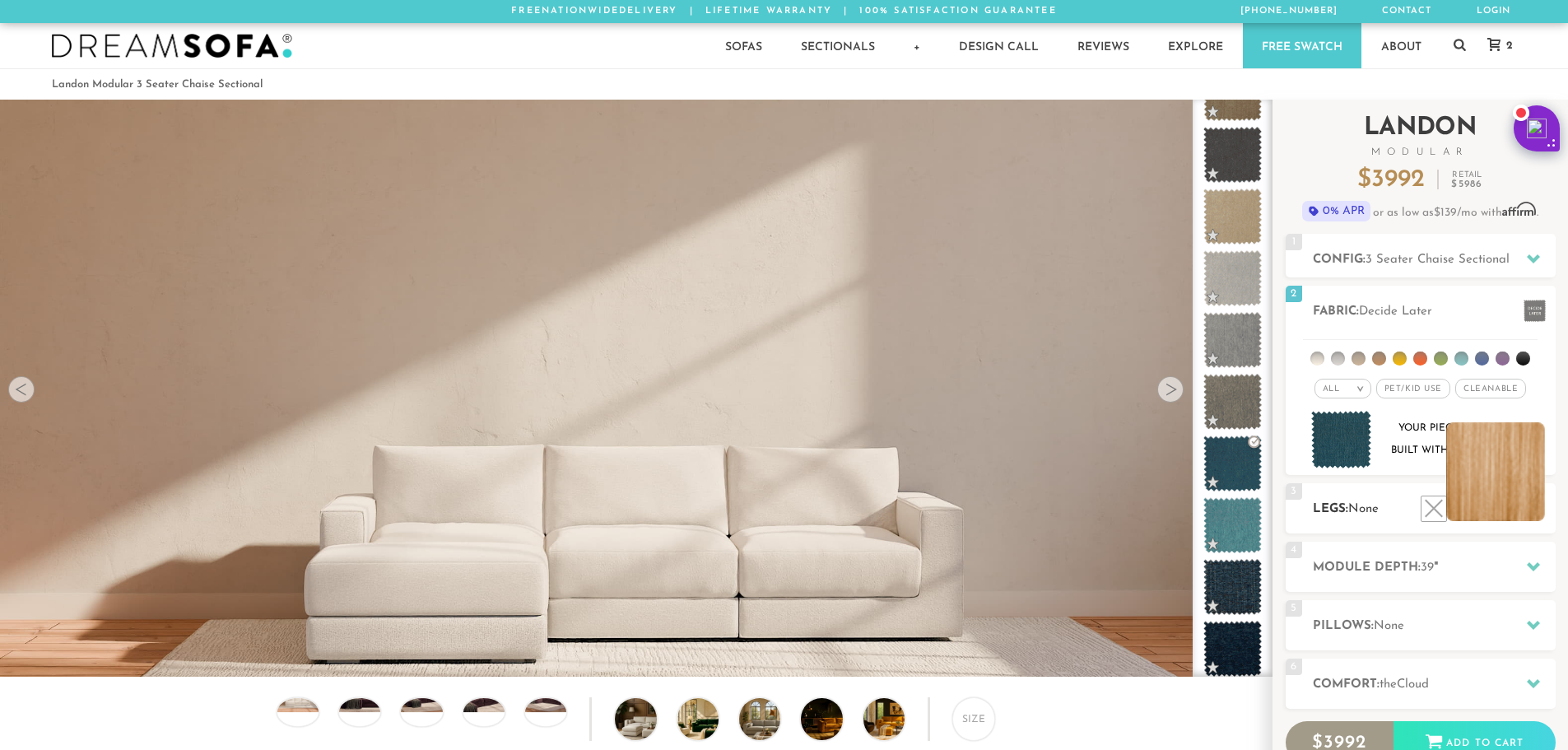
click at [1526, 516] on li at bounding box center [1495, 471] width 99 height 99
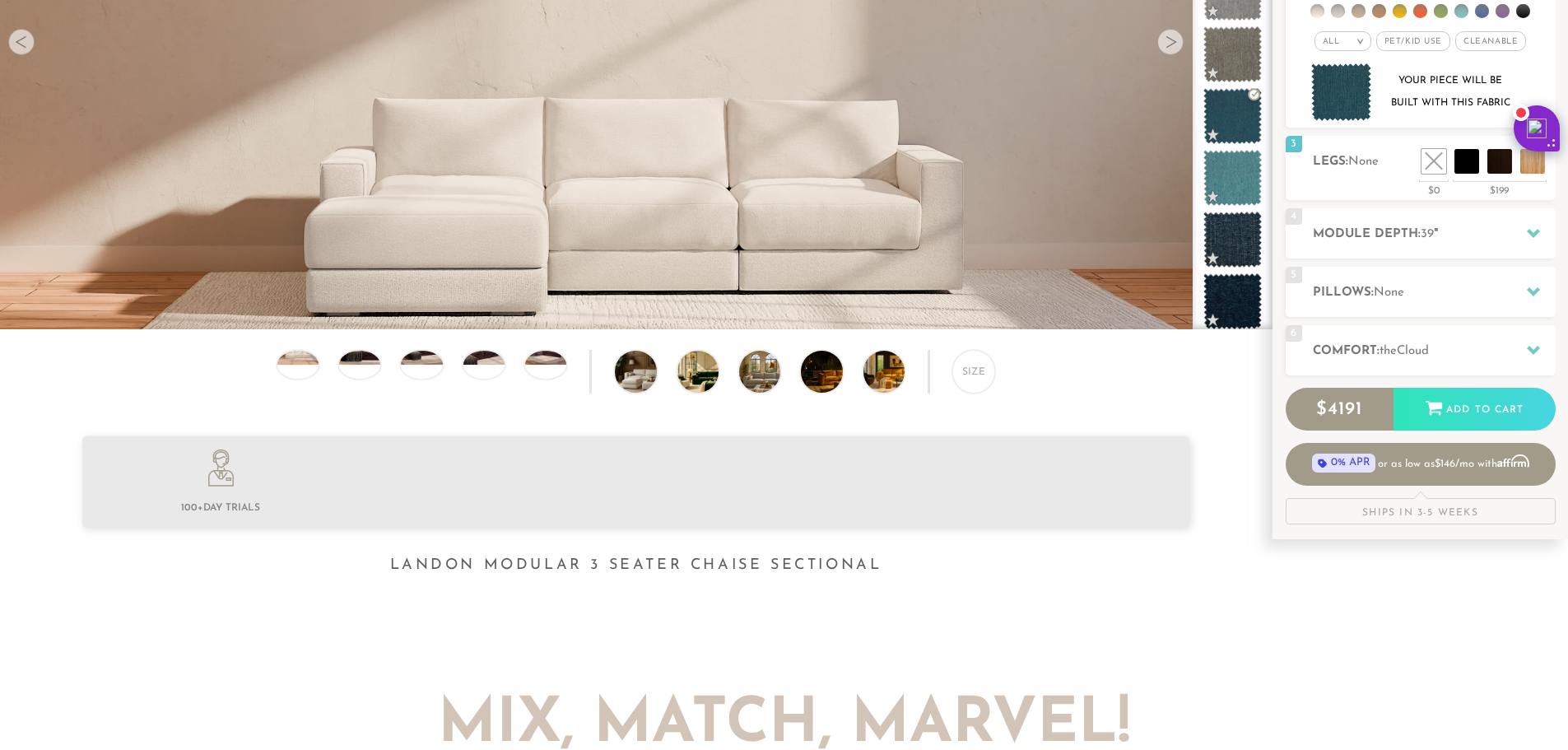
scroll to position [385, 0]
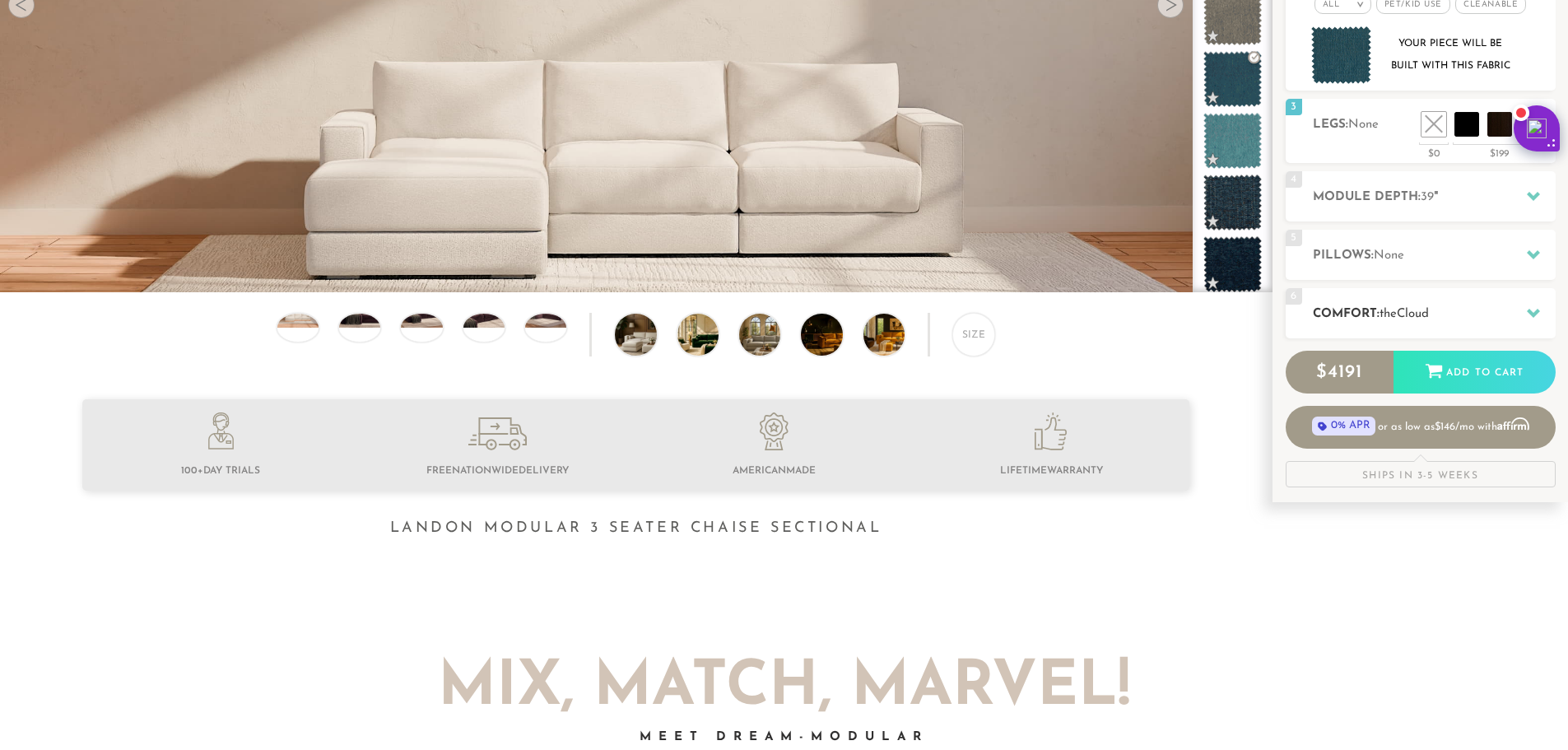
click at [1479, 308] on h2 "Comfort: the Cloud" at bounding box center [1434, 313] width 243 height 19
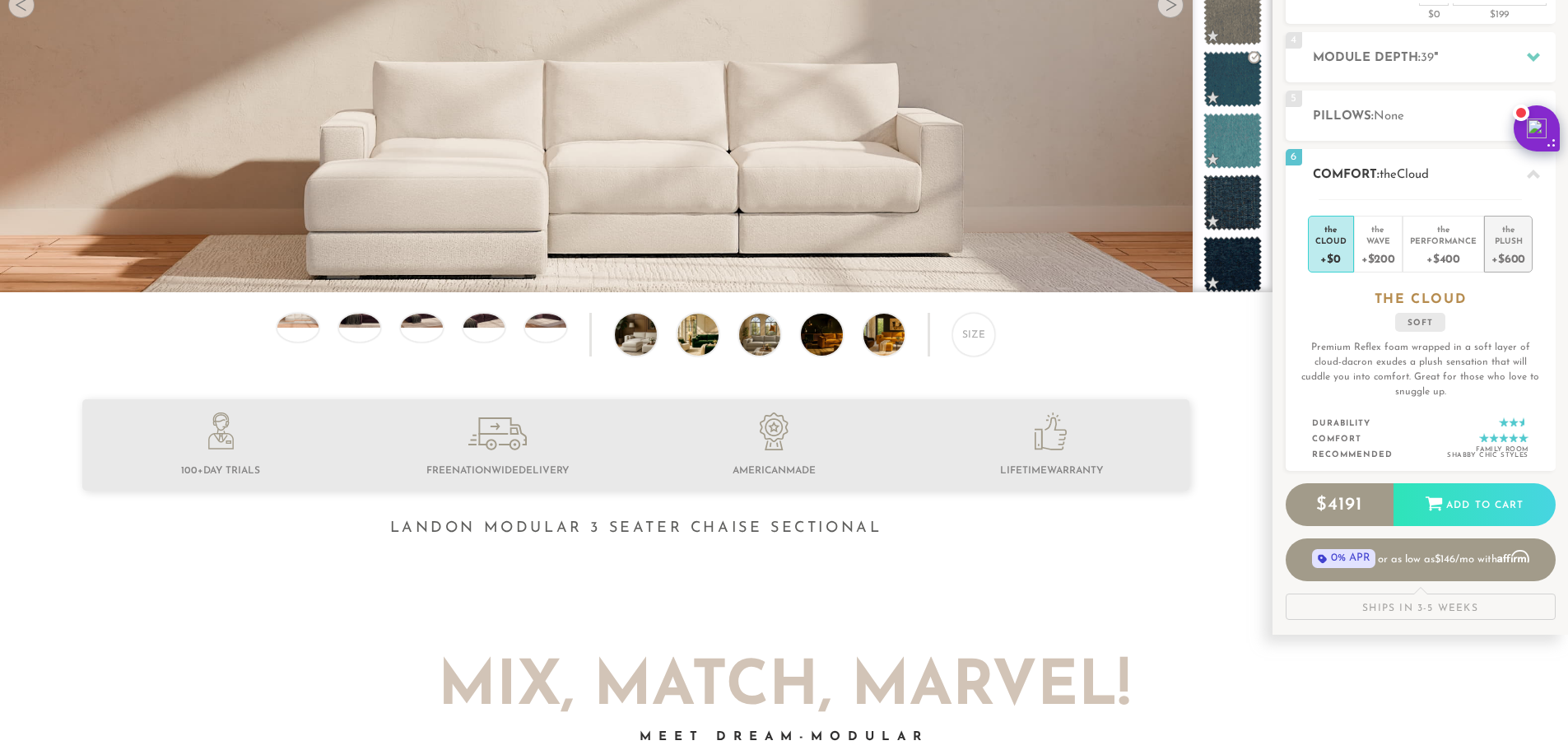
click at [1513, 259] on div "+$600" at bounding box center [1507, 258] width 33 height 24
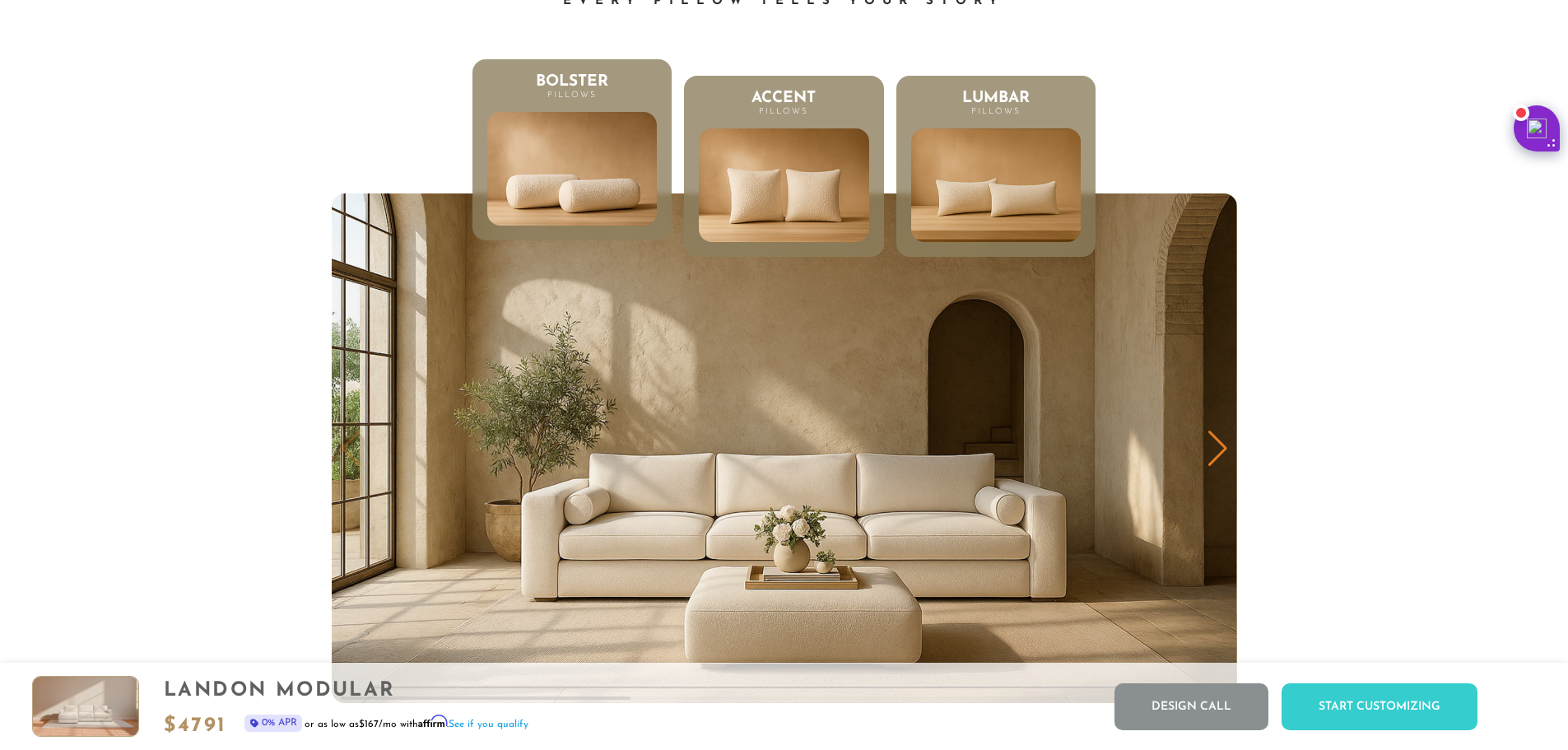
scroll to position [8724, 0]
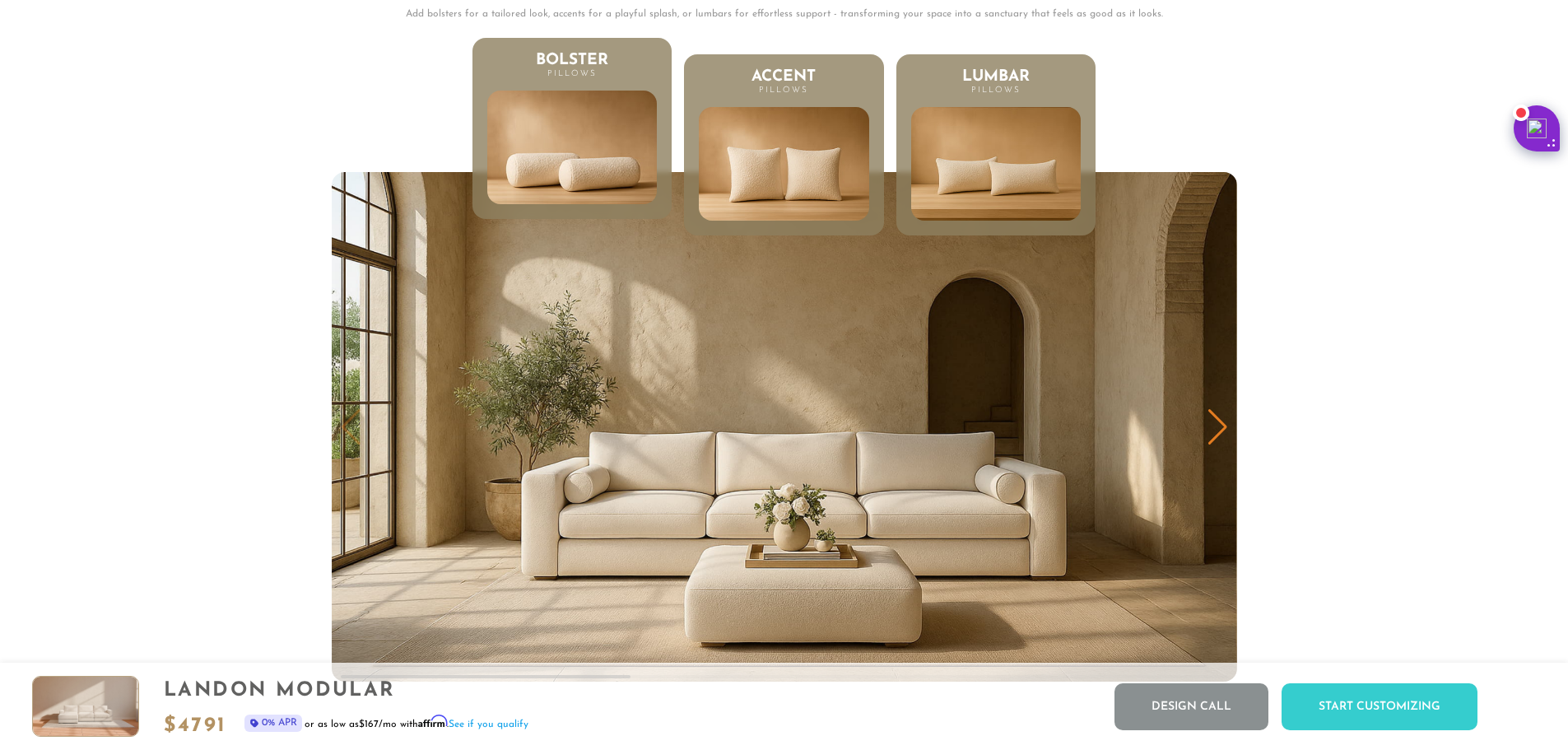
click at [1223, 433] on div "Next slide" at bounding box center [1218, 428] width 23 height 36
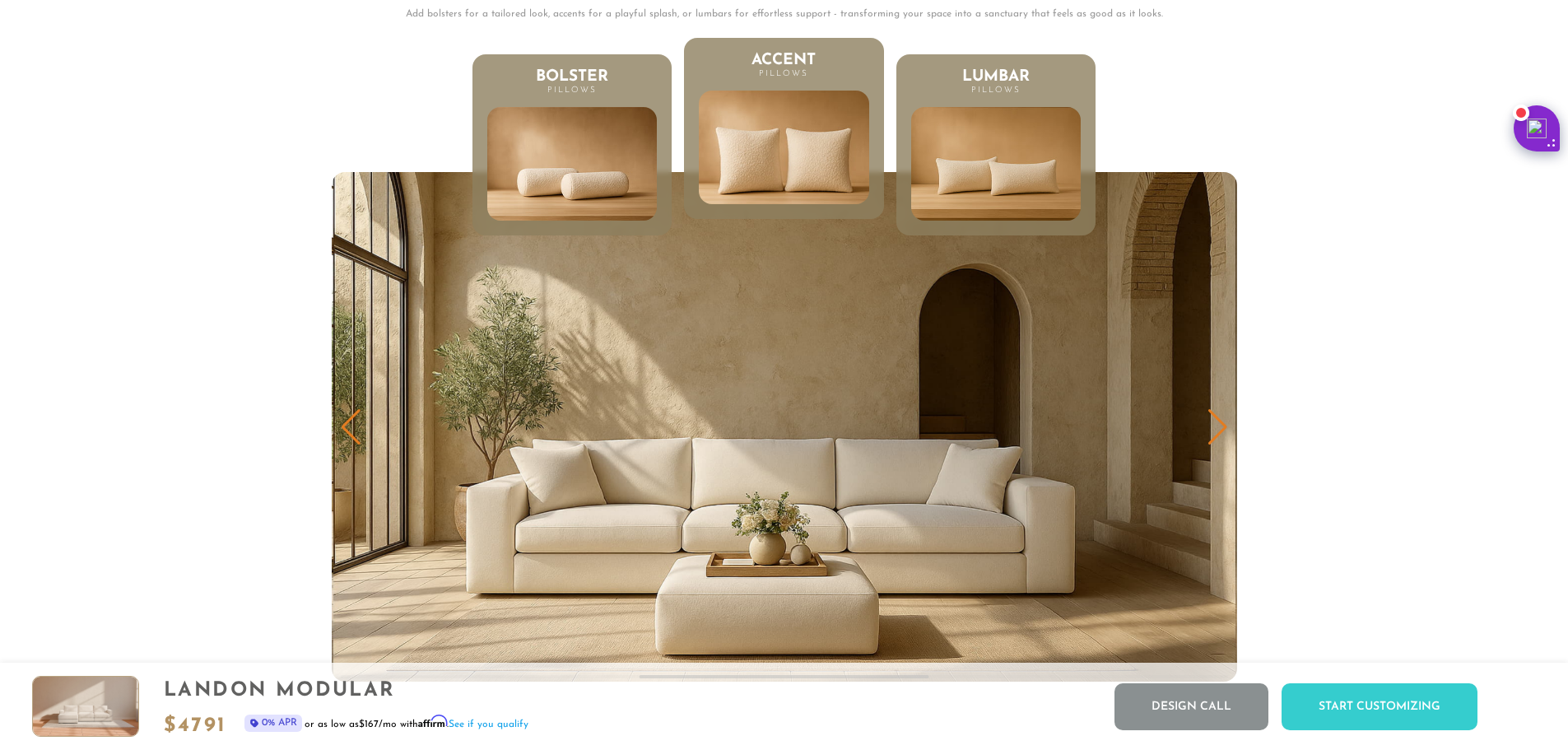
click at [1223, 433] on div "Next slide" at bounding box center [1218, 428] width 23 height 36
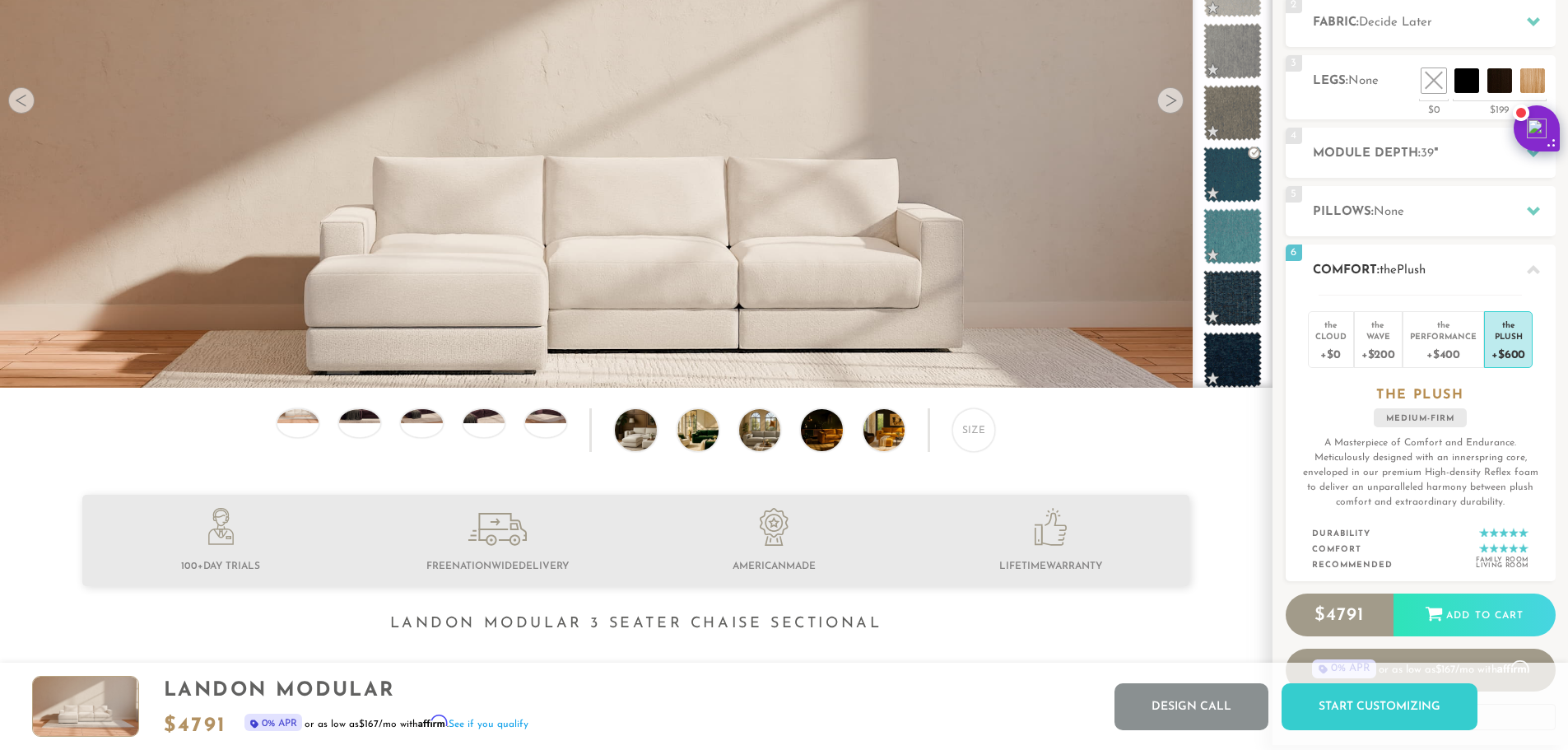
scroll to position [295, 0]
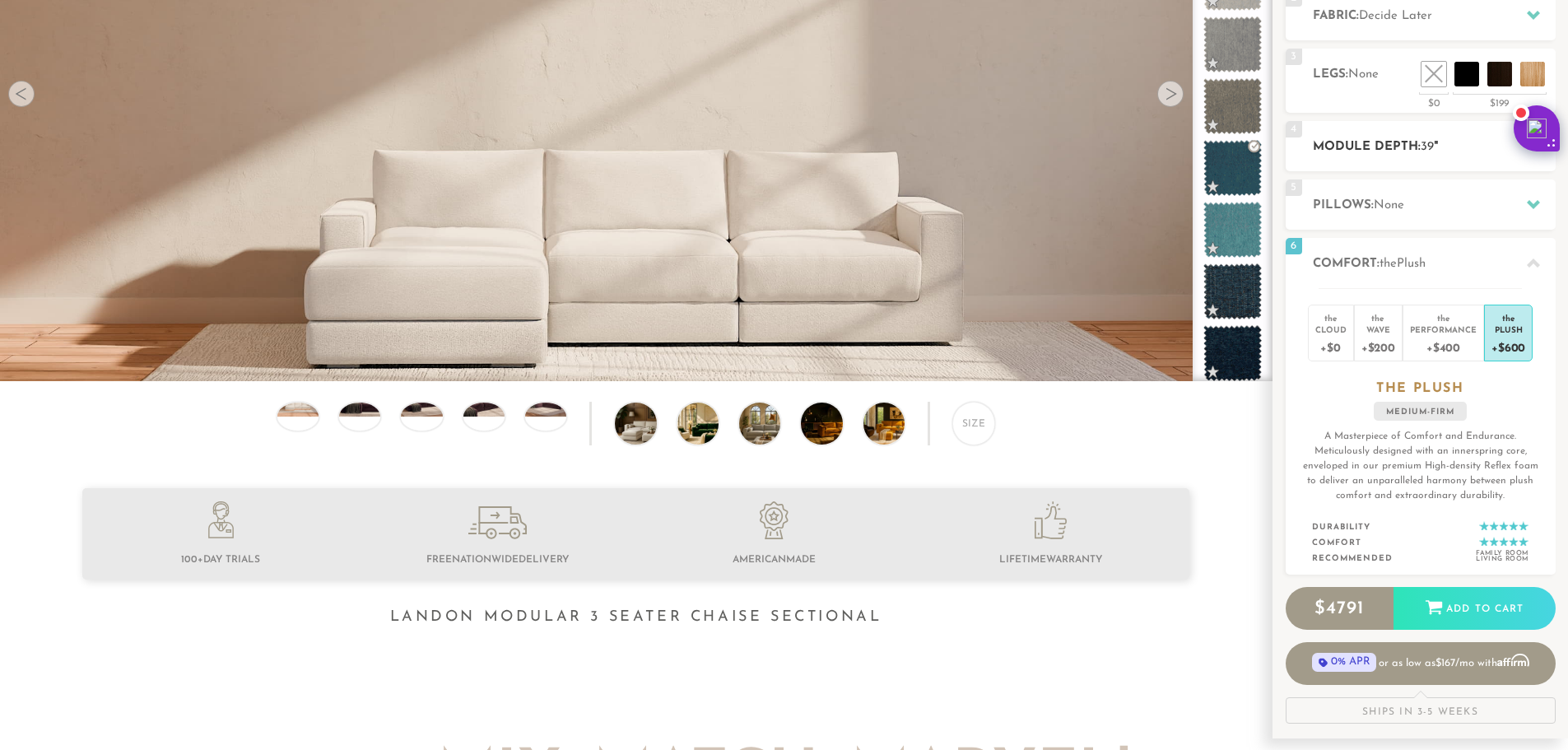
click at [1444, 154] on h2 "Module Depth: 39 "" at bounding box center [1434, 147] width 243 height 19
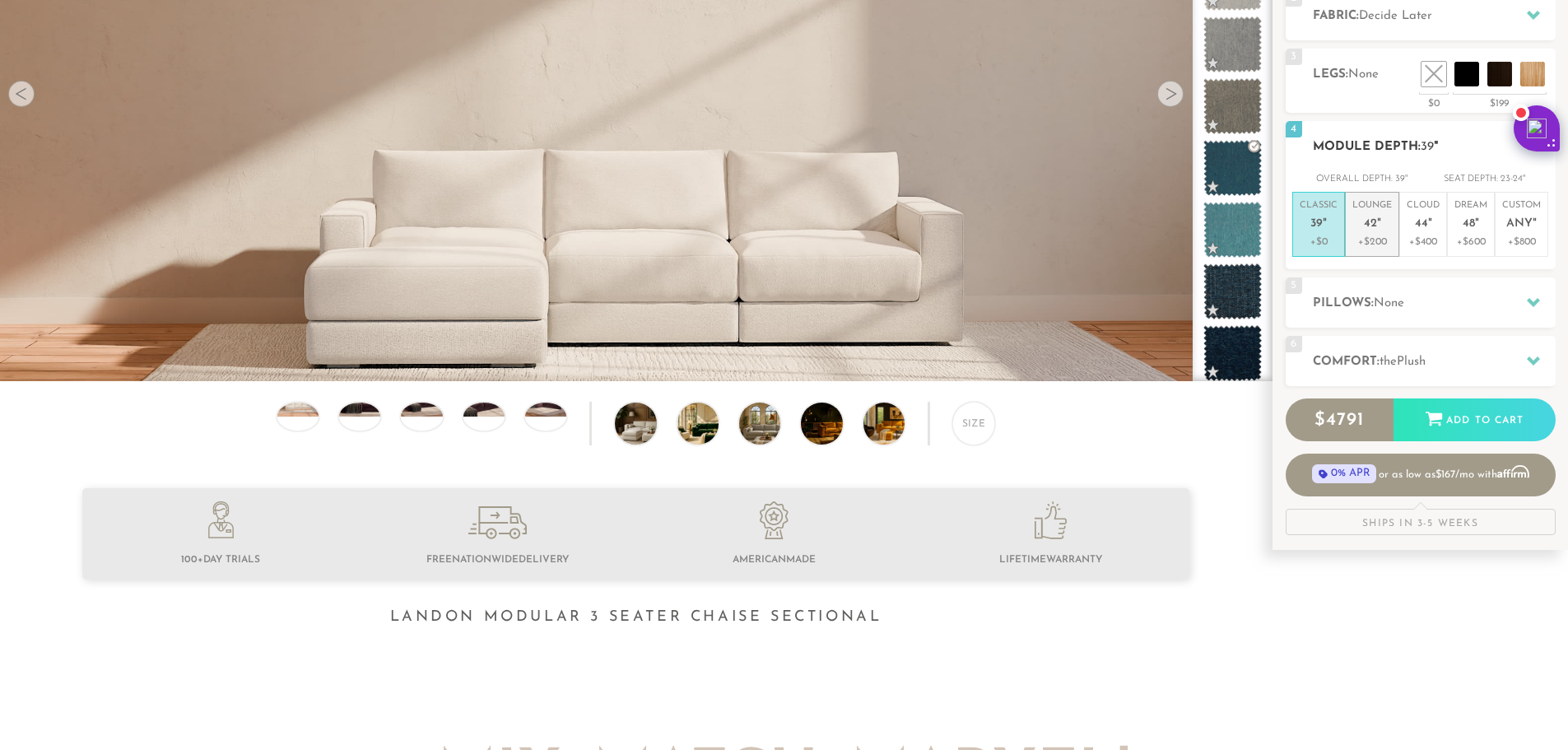
click at [1379, 228] on em """ at bounding box center [1379, 224] width 5 height 14
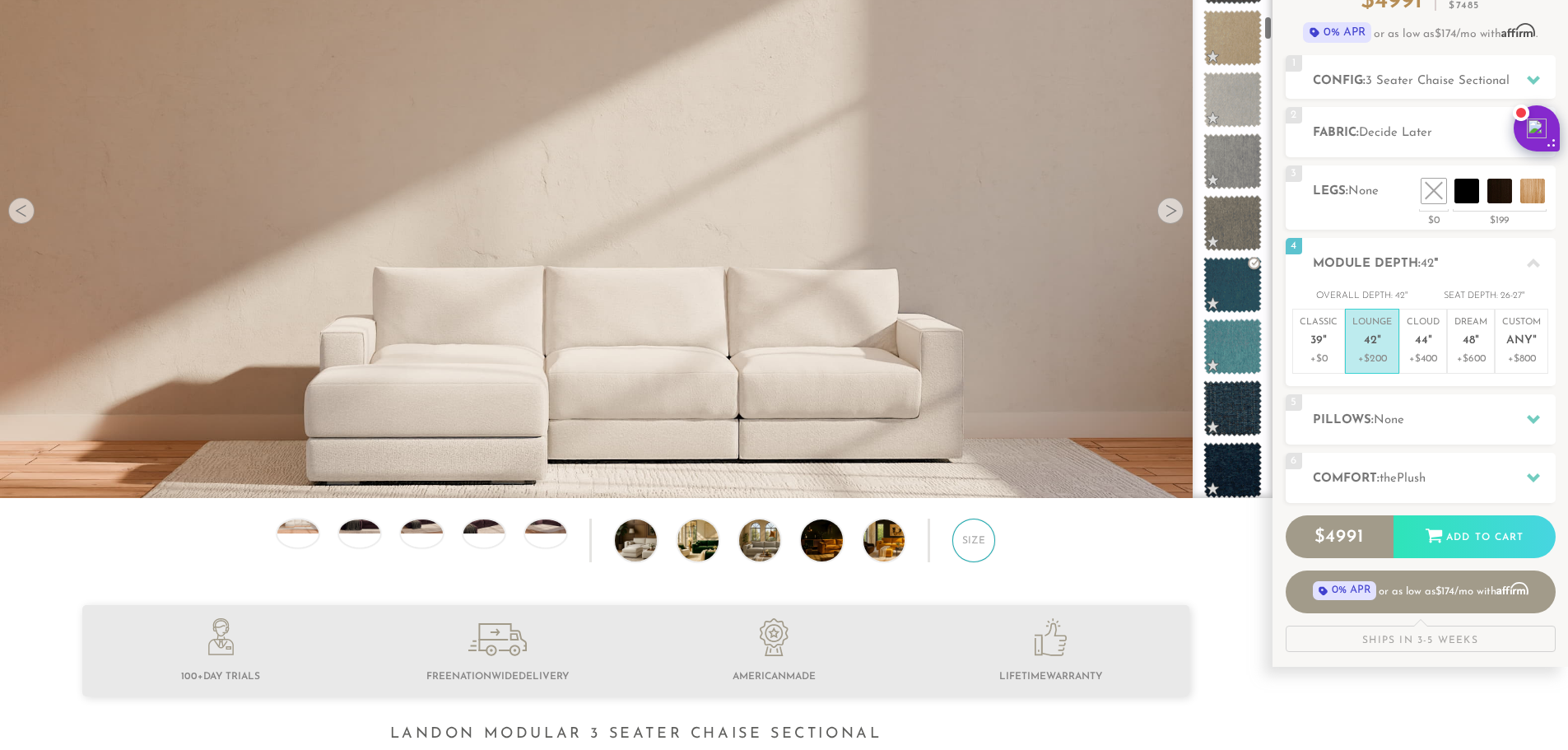
scroll to position [188, 0]
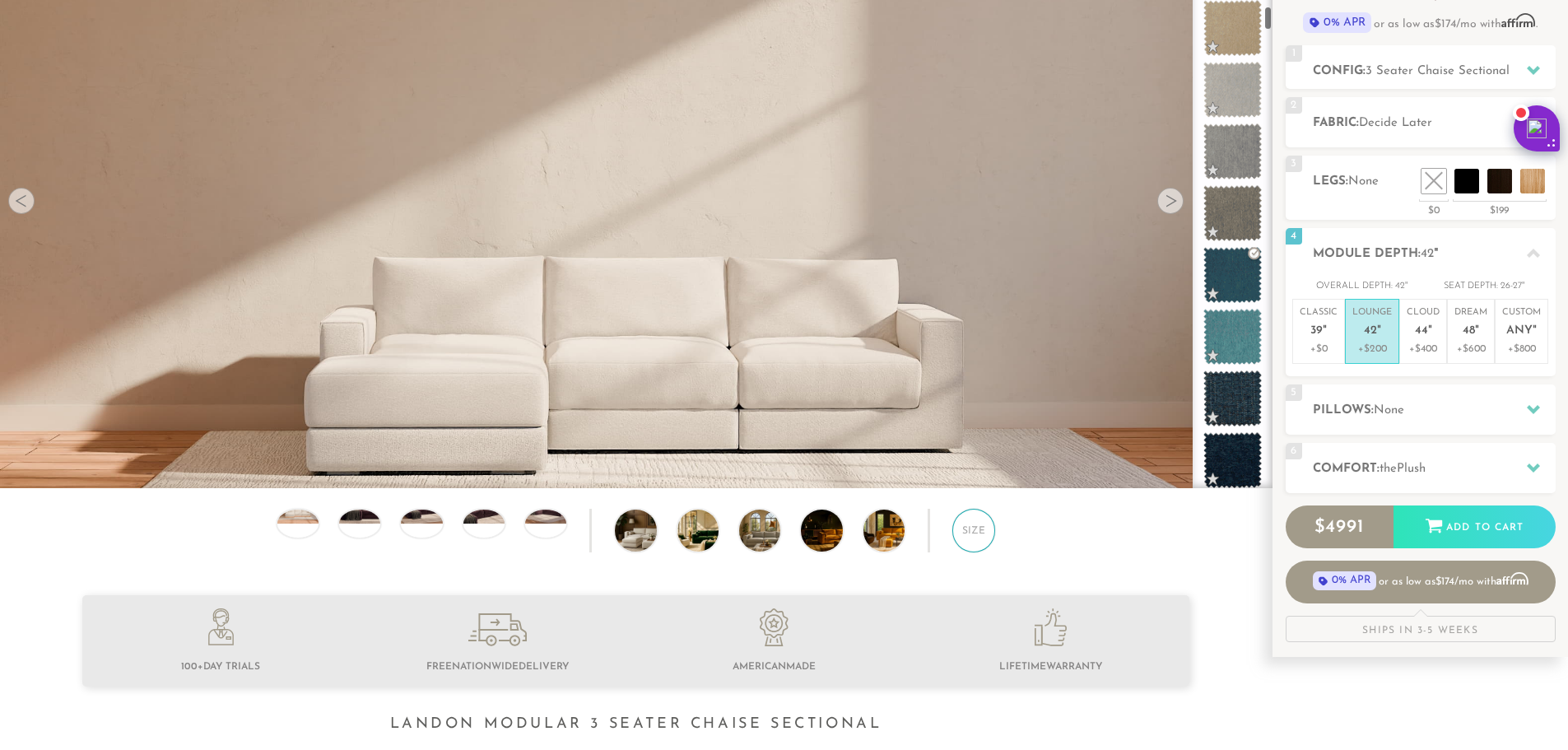
click at [970, 536] on div "Size" at bounding box center [973, 530] width 43 height 43
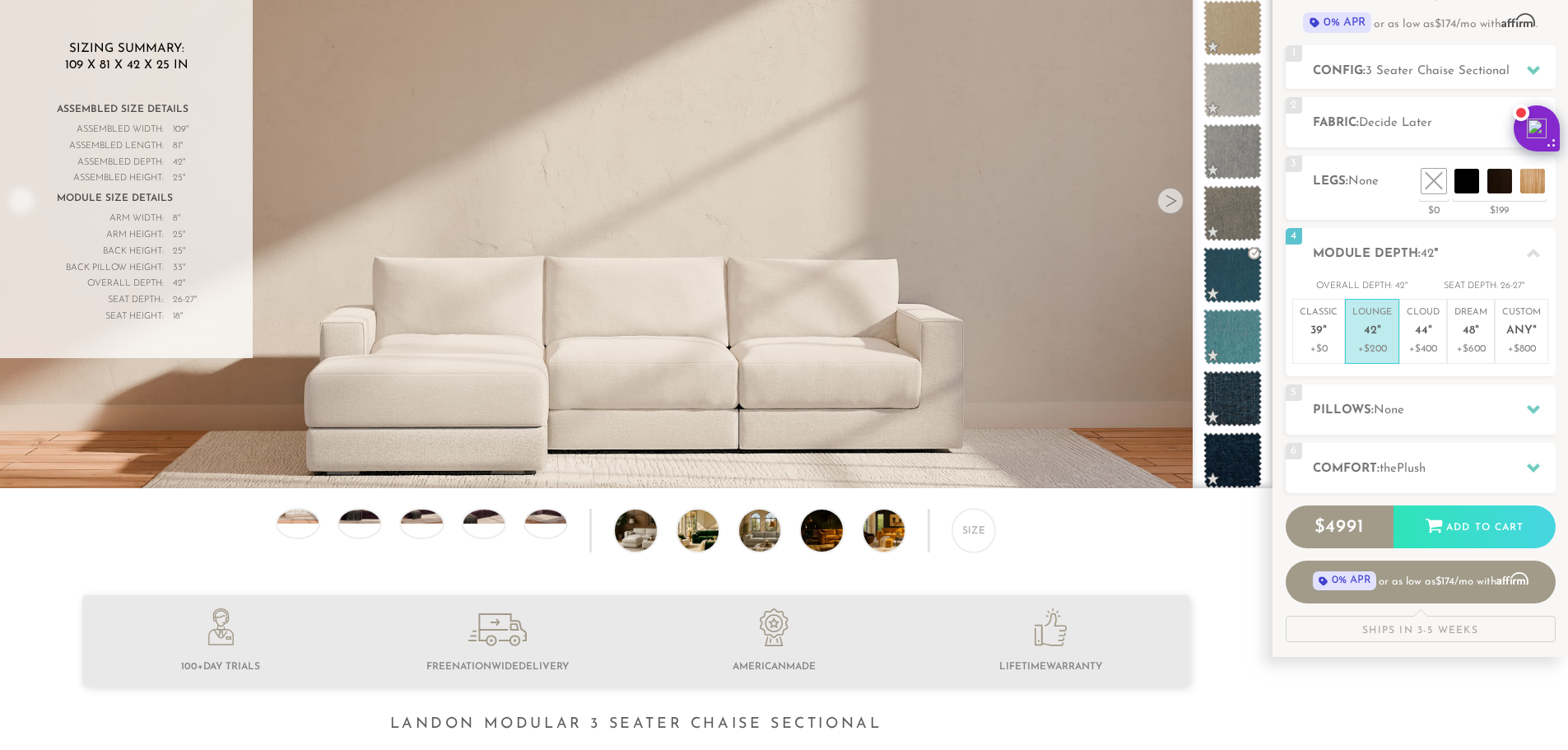
scroll to position [0, 0]
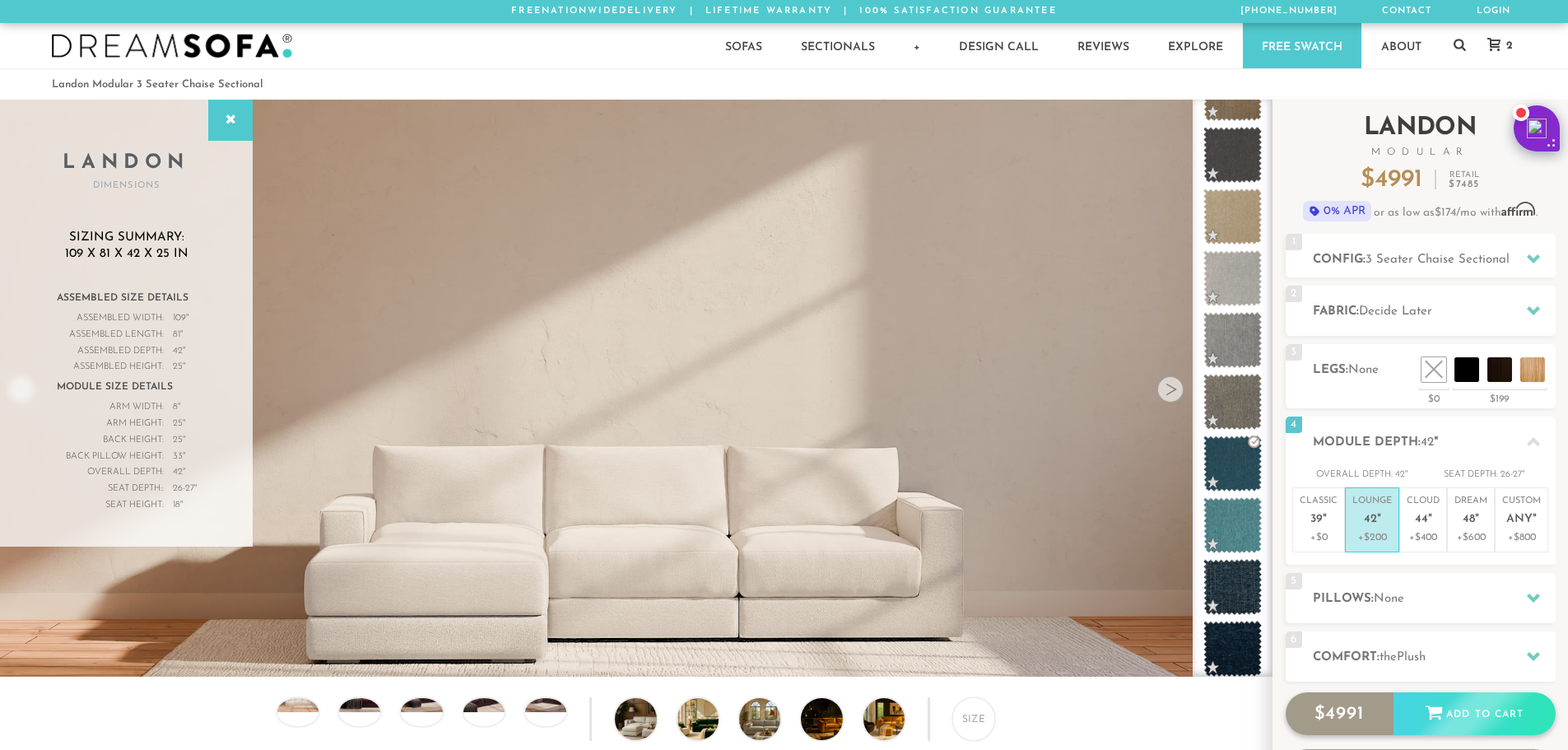
click at [1448, 716] on div "$ 4991 Add to Cart" at bounding box center [1420, 714] width 270 height 43
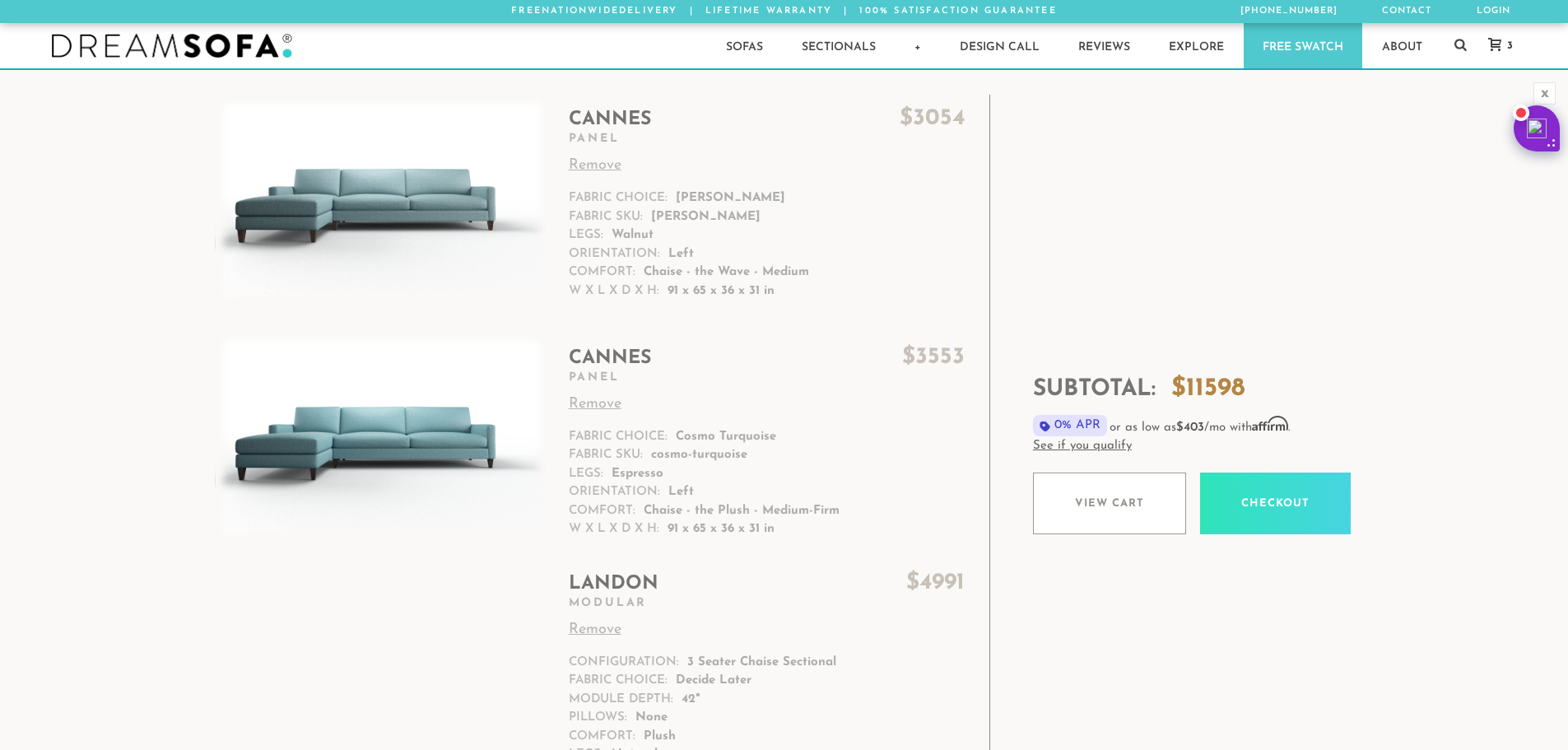
click at [0, 749] on div at bounding box center [0, 750] width 0 height 0
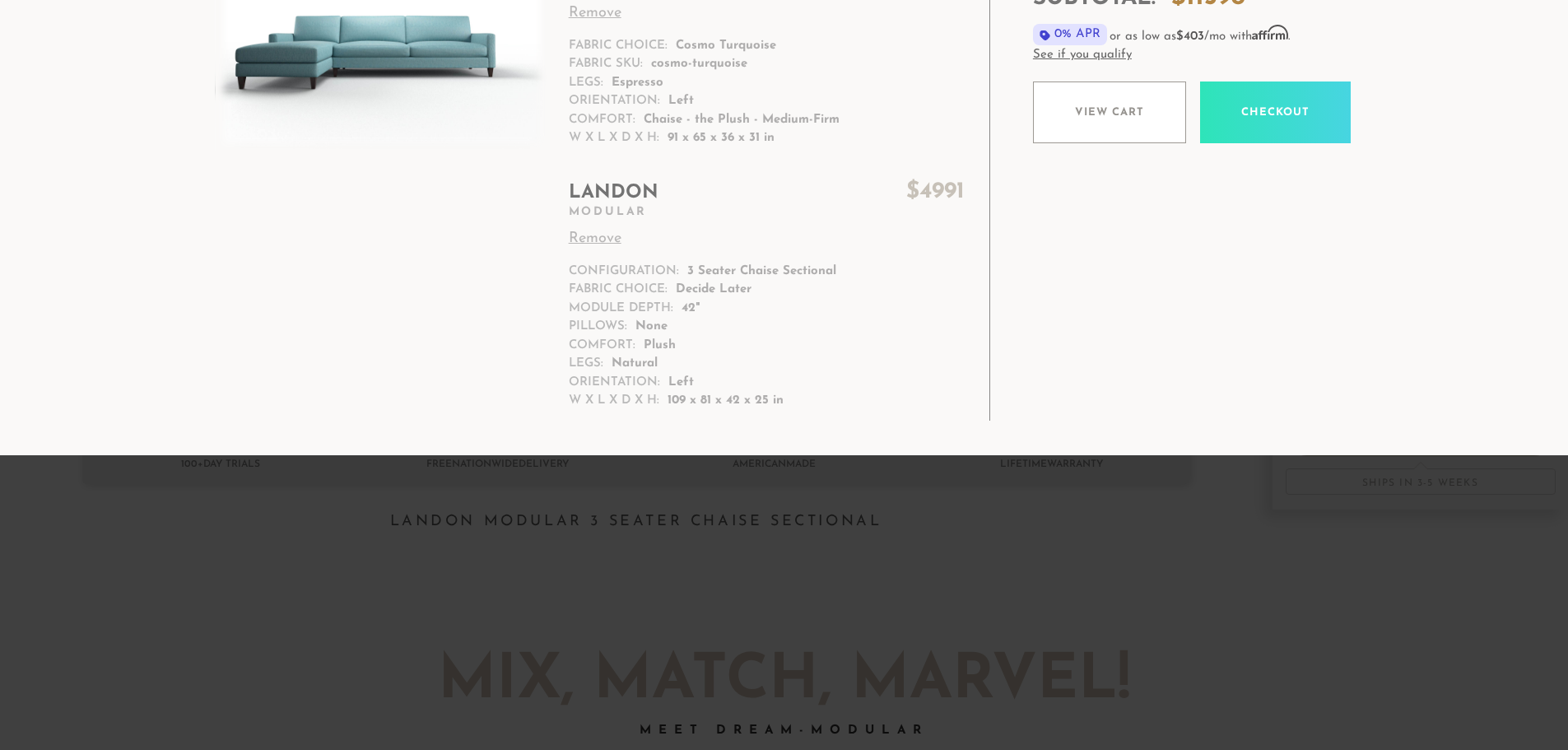
scroll to position [392, 0]
click at [712, 287] on p "Decide Later" at bounding box center [713, 289] width 76 height 19
click at [617, 194] on h2 "Landon $ 4991" at bounding box center [766, 192] width 396 height 25
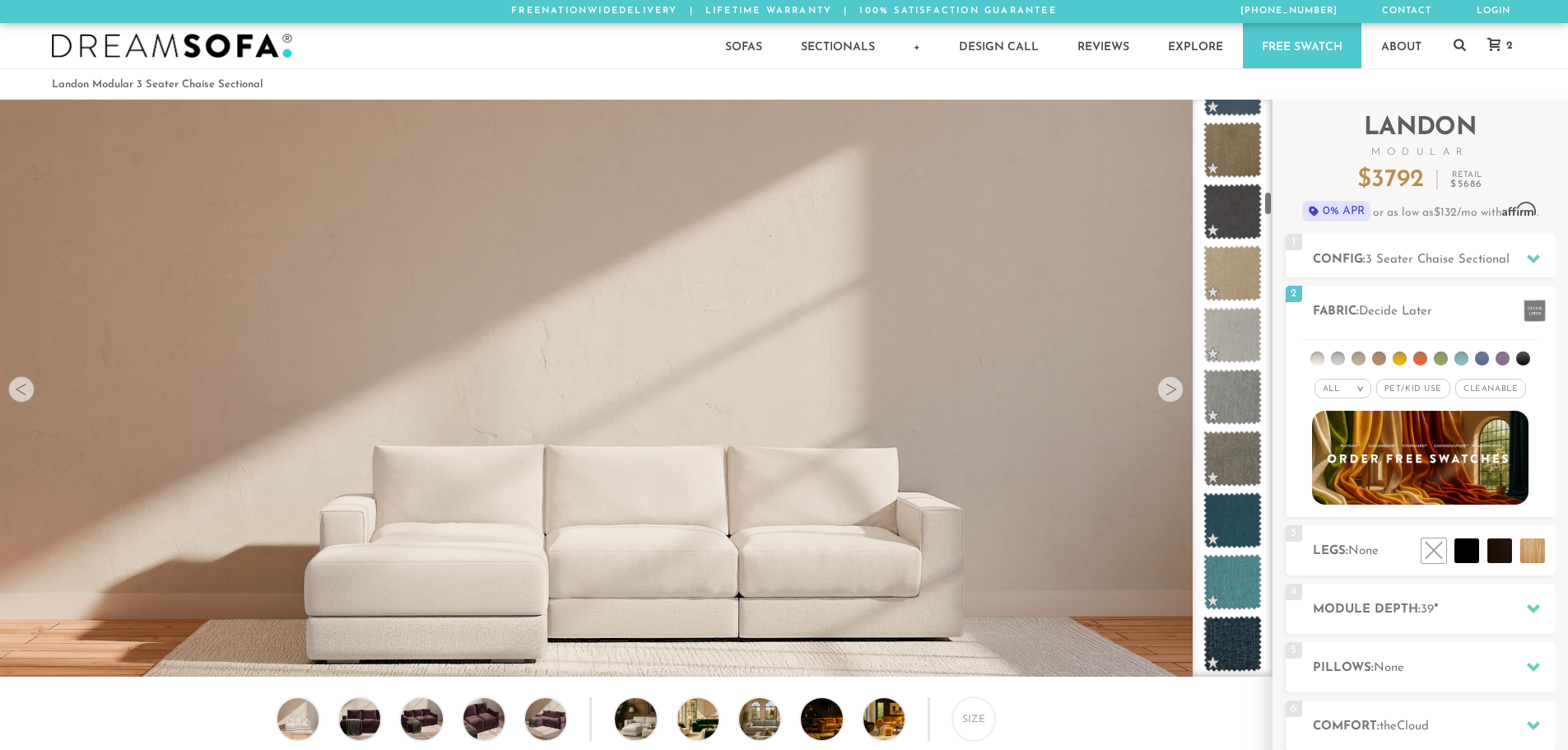
scroll to position [2154, 0]
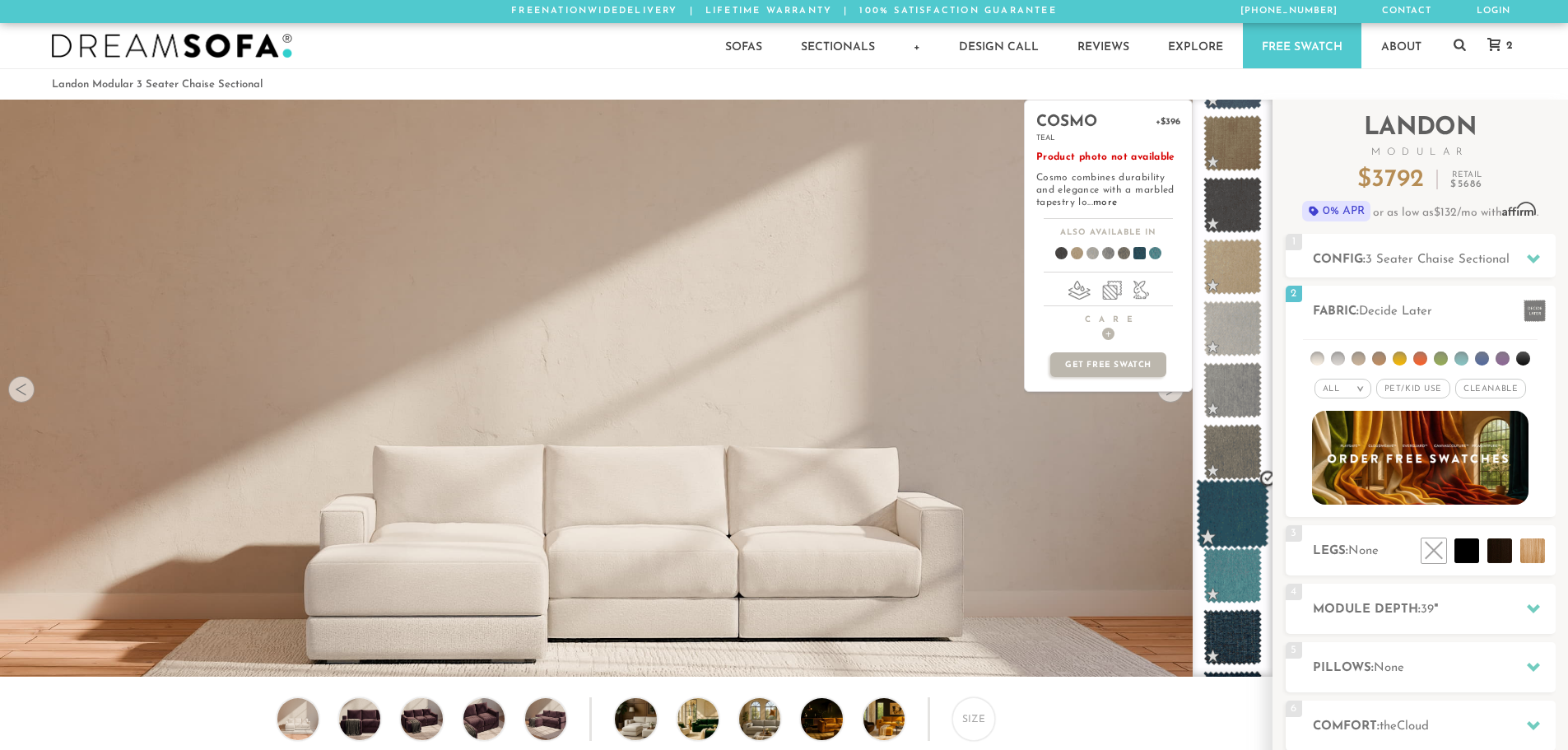
click at [1236, 511] on span at bounding box center [1232, 514] width 73 height 70
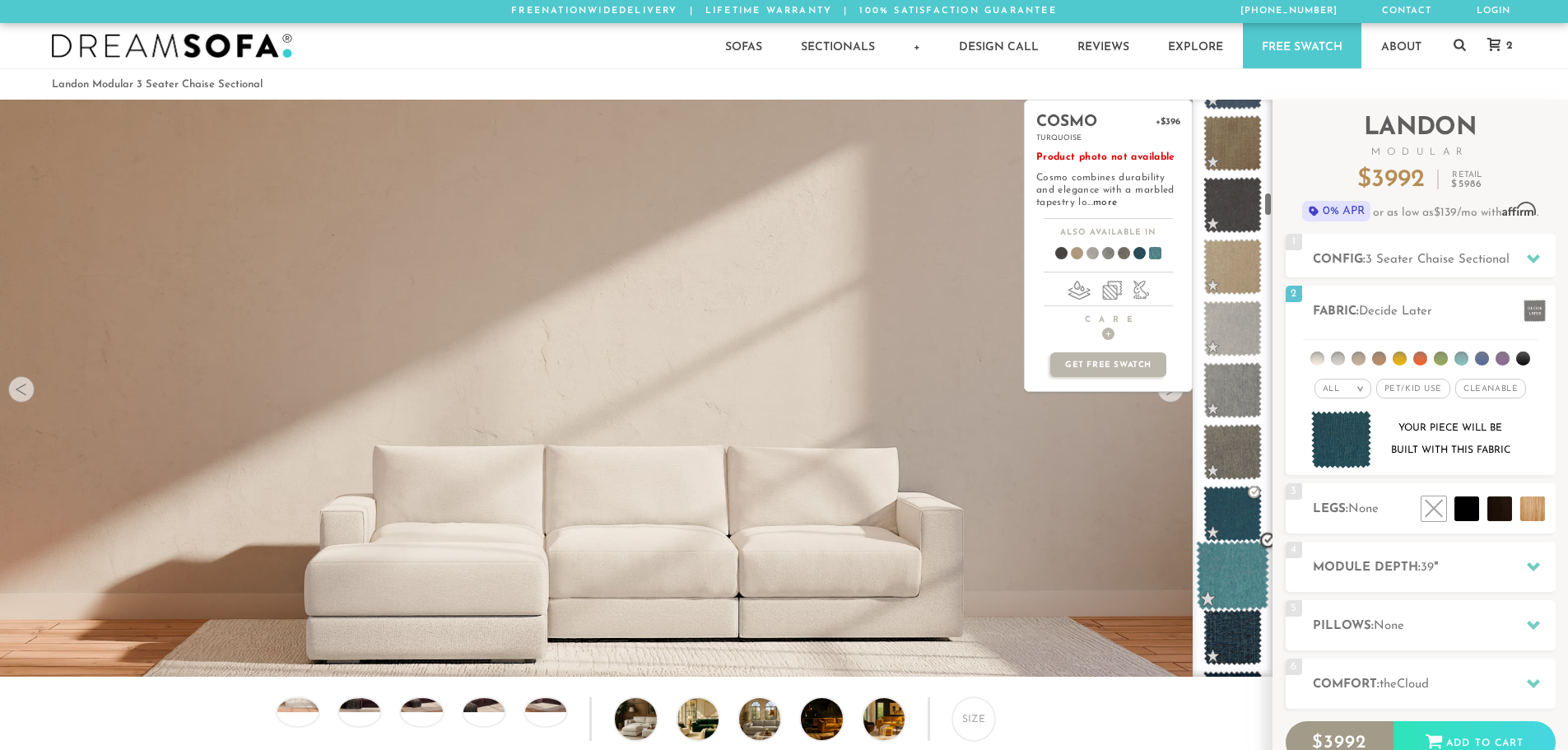
click at [1219, 575] on span at bounding box center [1232, 575] width 73 height 70
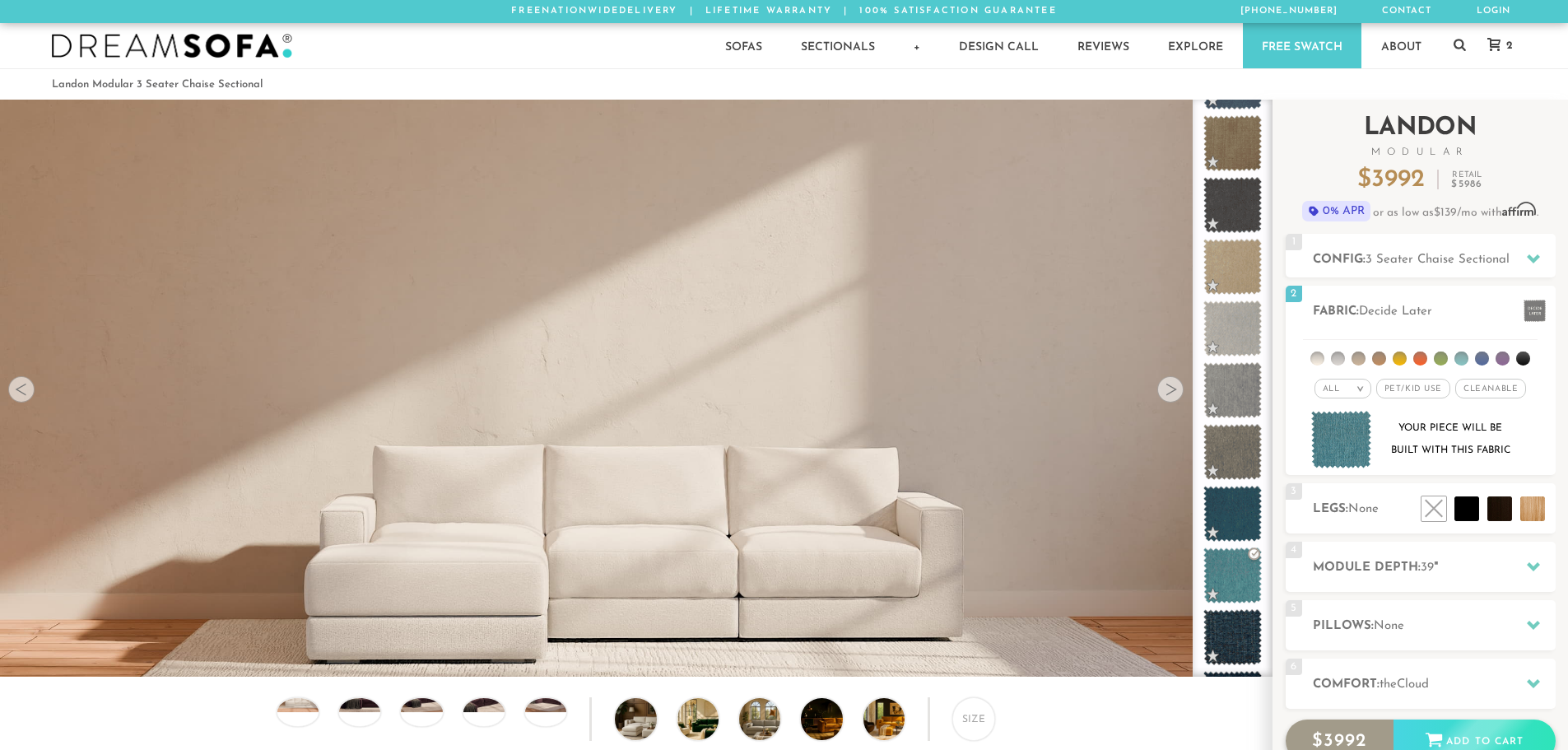
click at [1454, 737] on div "Add to Cart" at bounding box center [1474, 742] width 162 height 44
